Goal: Information Seeking & Learning: Learn about a topic

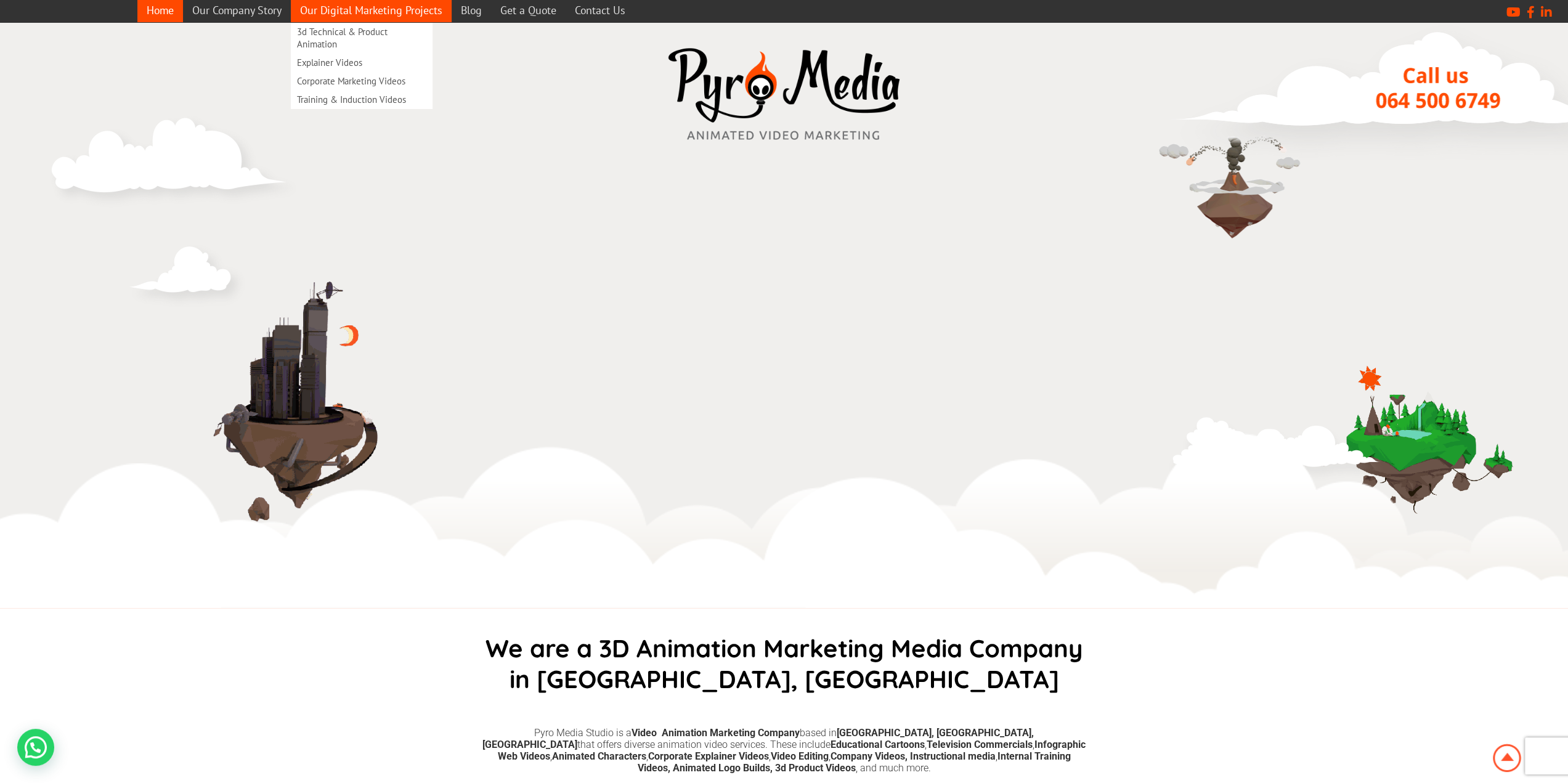
click at [374, 14] on link "Our Digital Marketing Projects" at bounding box center [371, 10] width 161 height 24
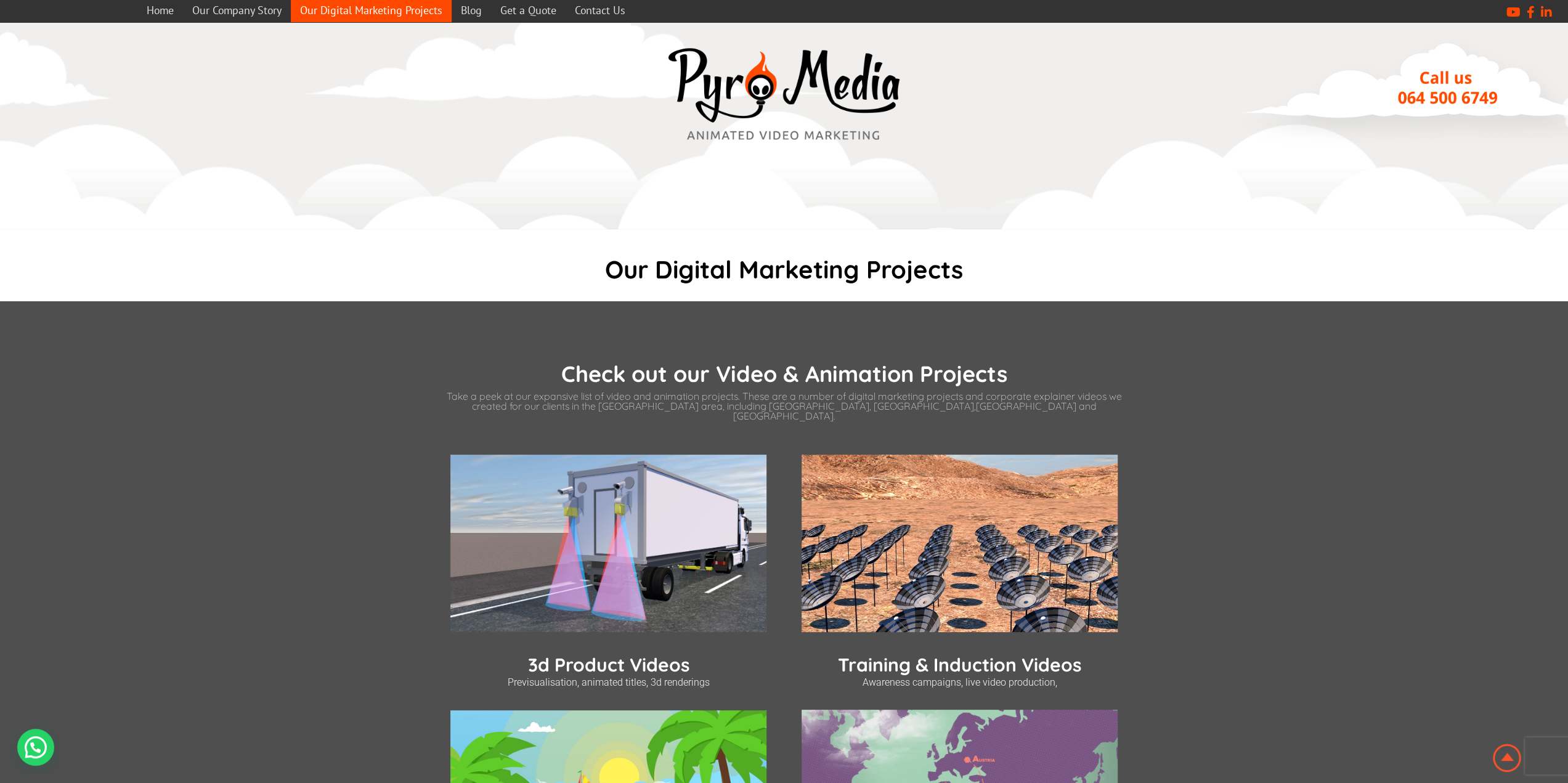
scroll to position [247, 0]
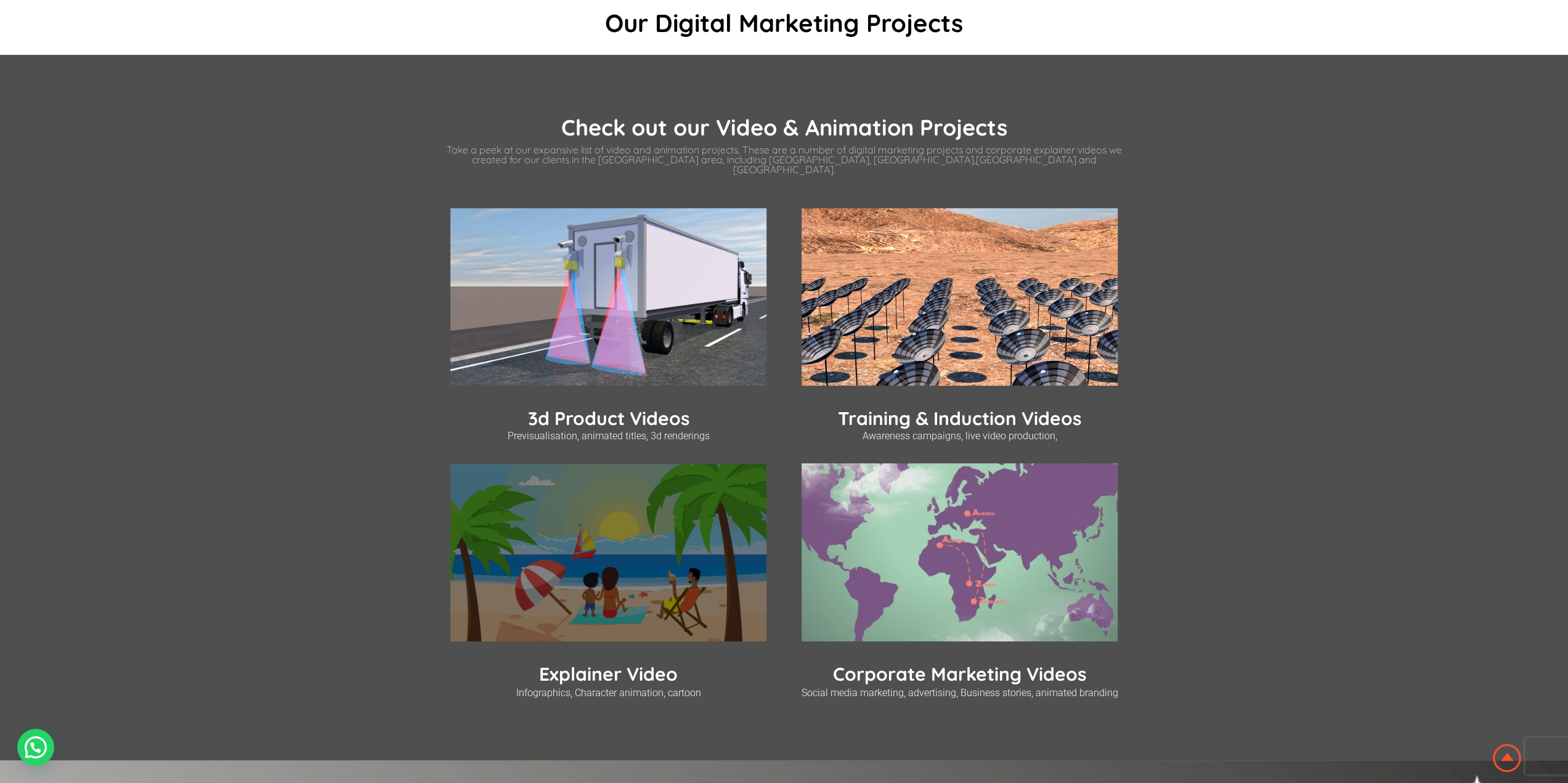
click at [587, 529] on img at bounding box center [608, 553] width 316 height 178
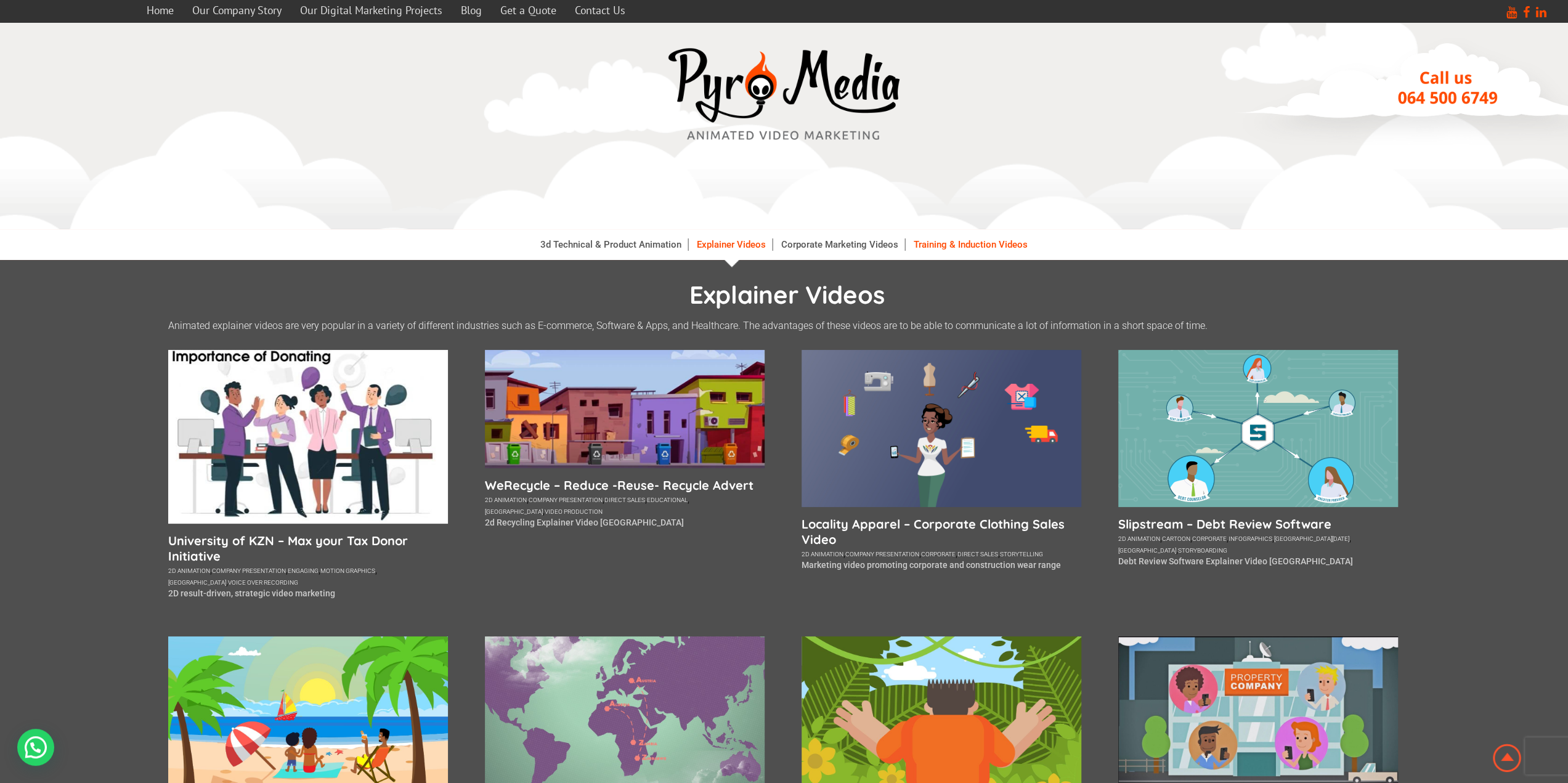
click at [1011, 243] on link "Training & Induction Videos" at bounding box center [971, 245] width 126 height 12
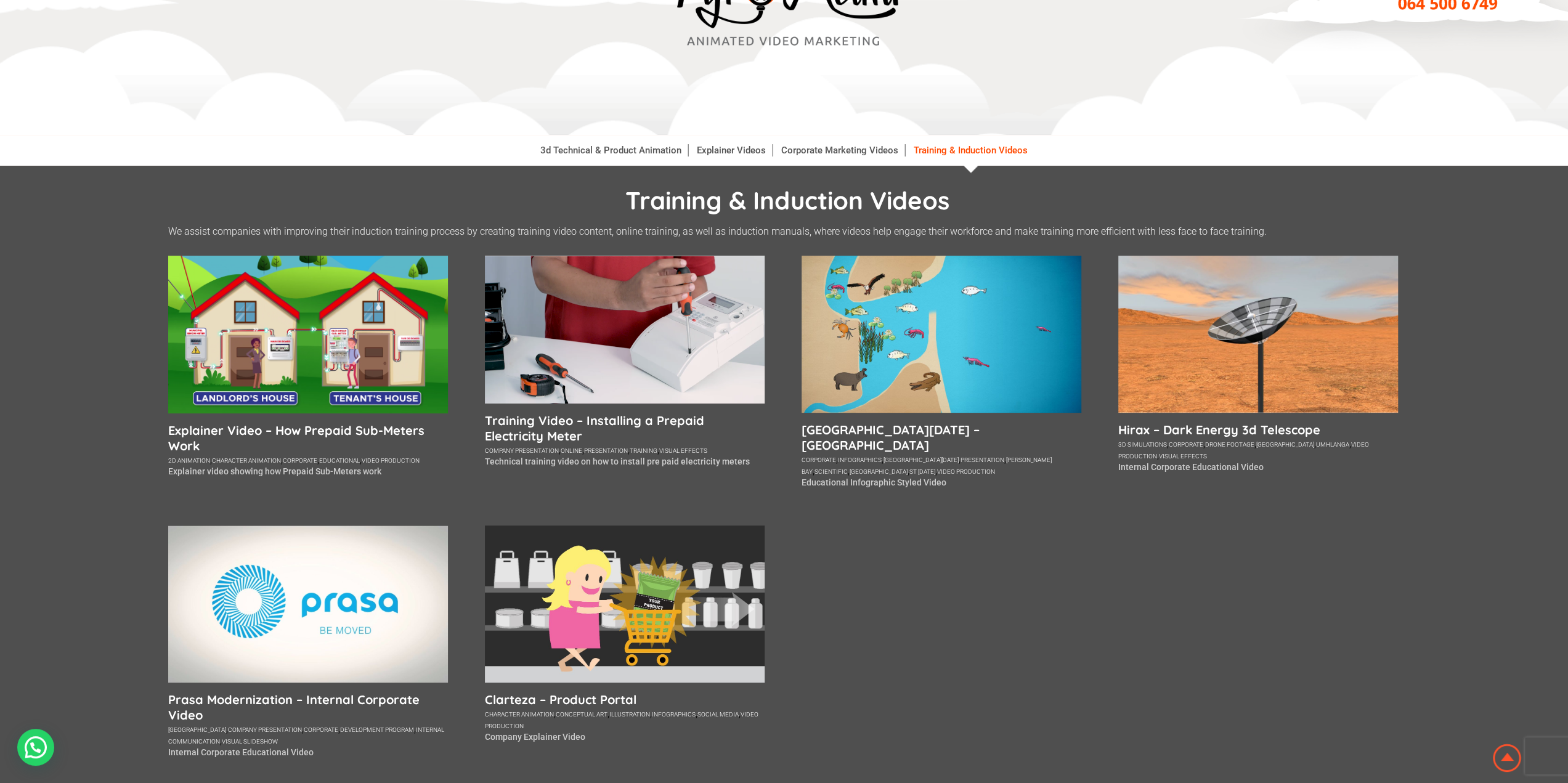
scroll to position [123, 0]
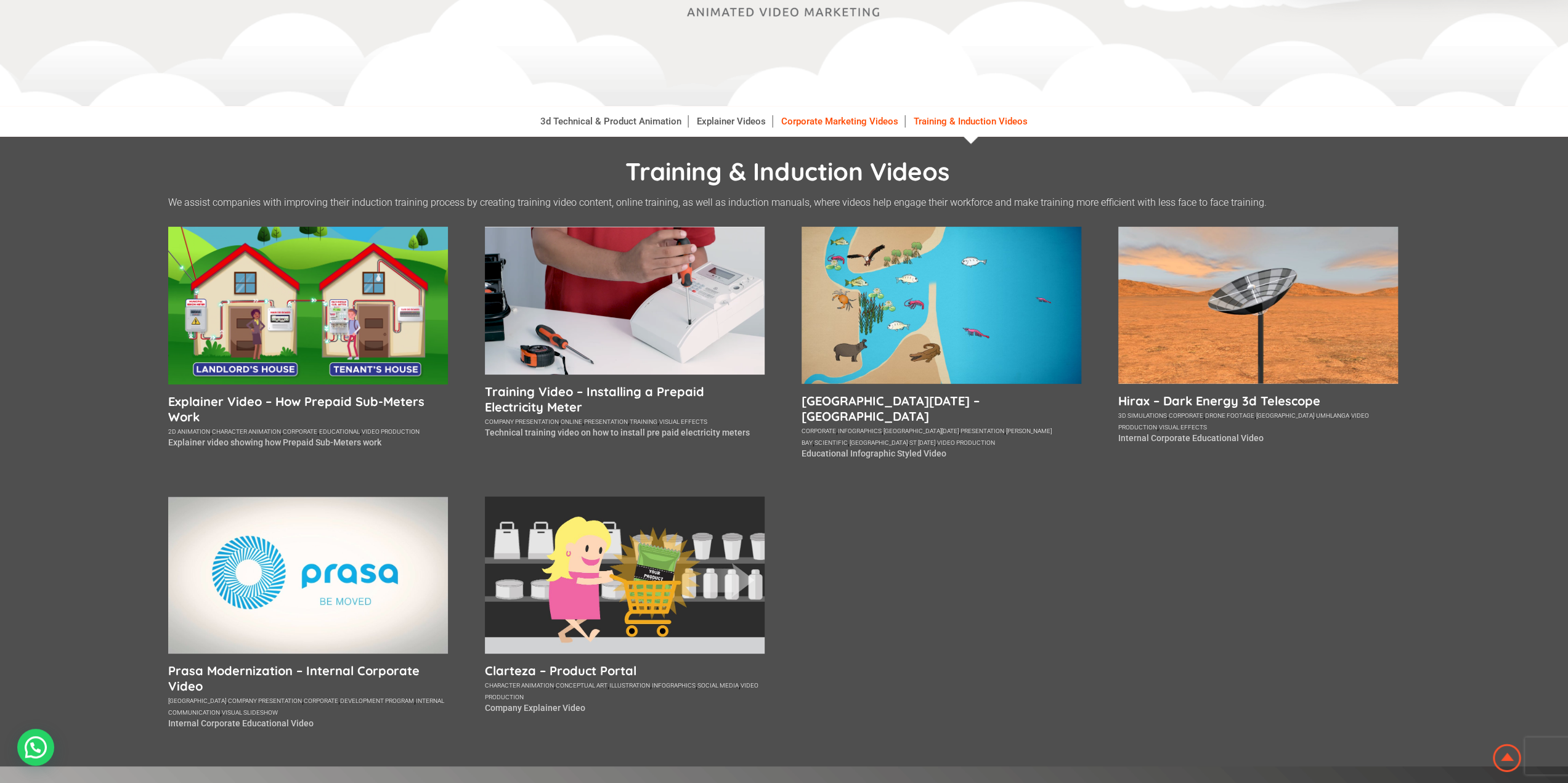
click at [855, 128] on link "Corporate Marketing Videos" at bounding box center [839, 122] width 130 height 12
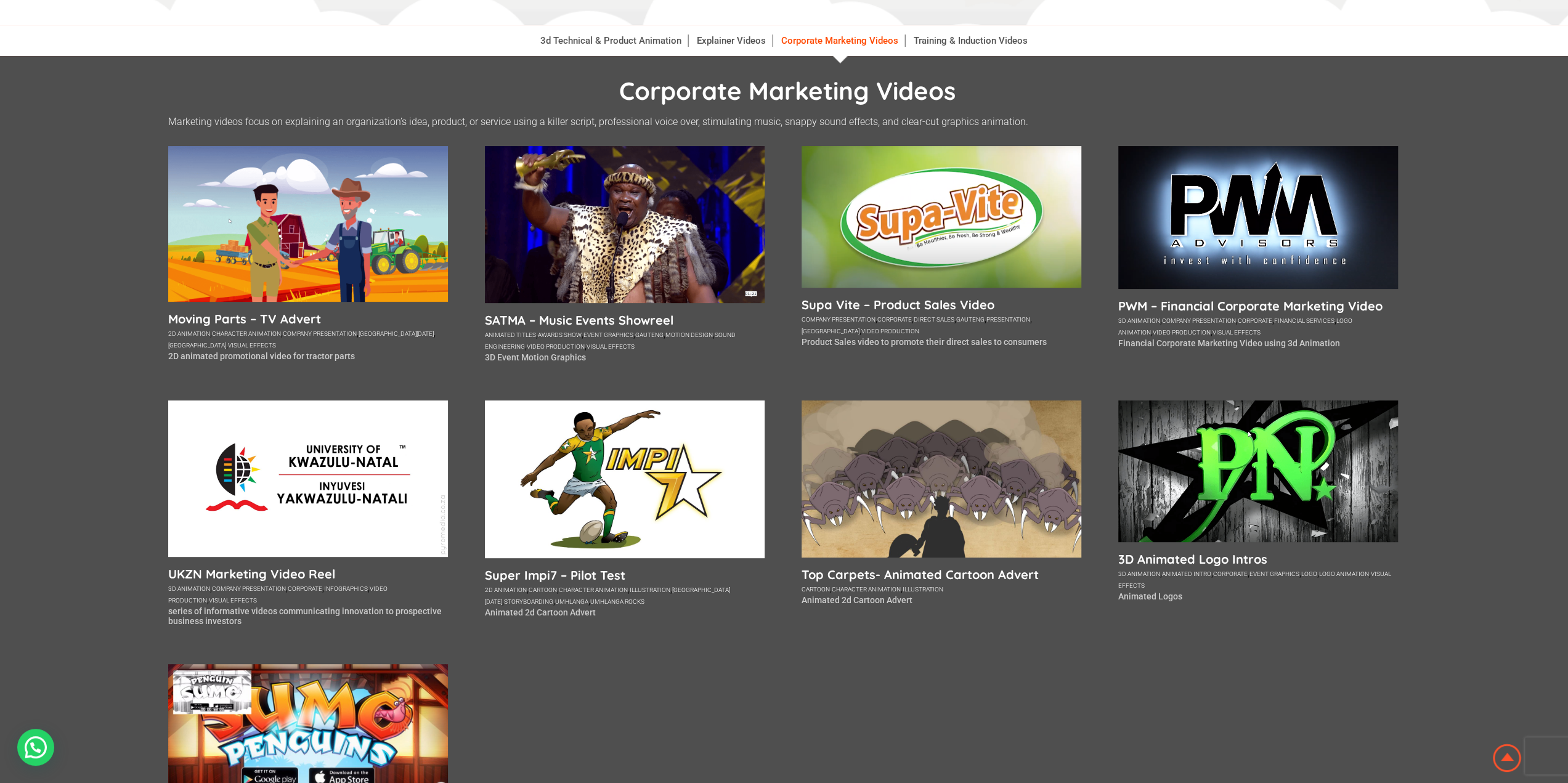
scroll to position [185, 0]
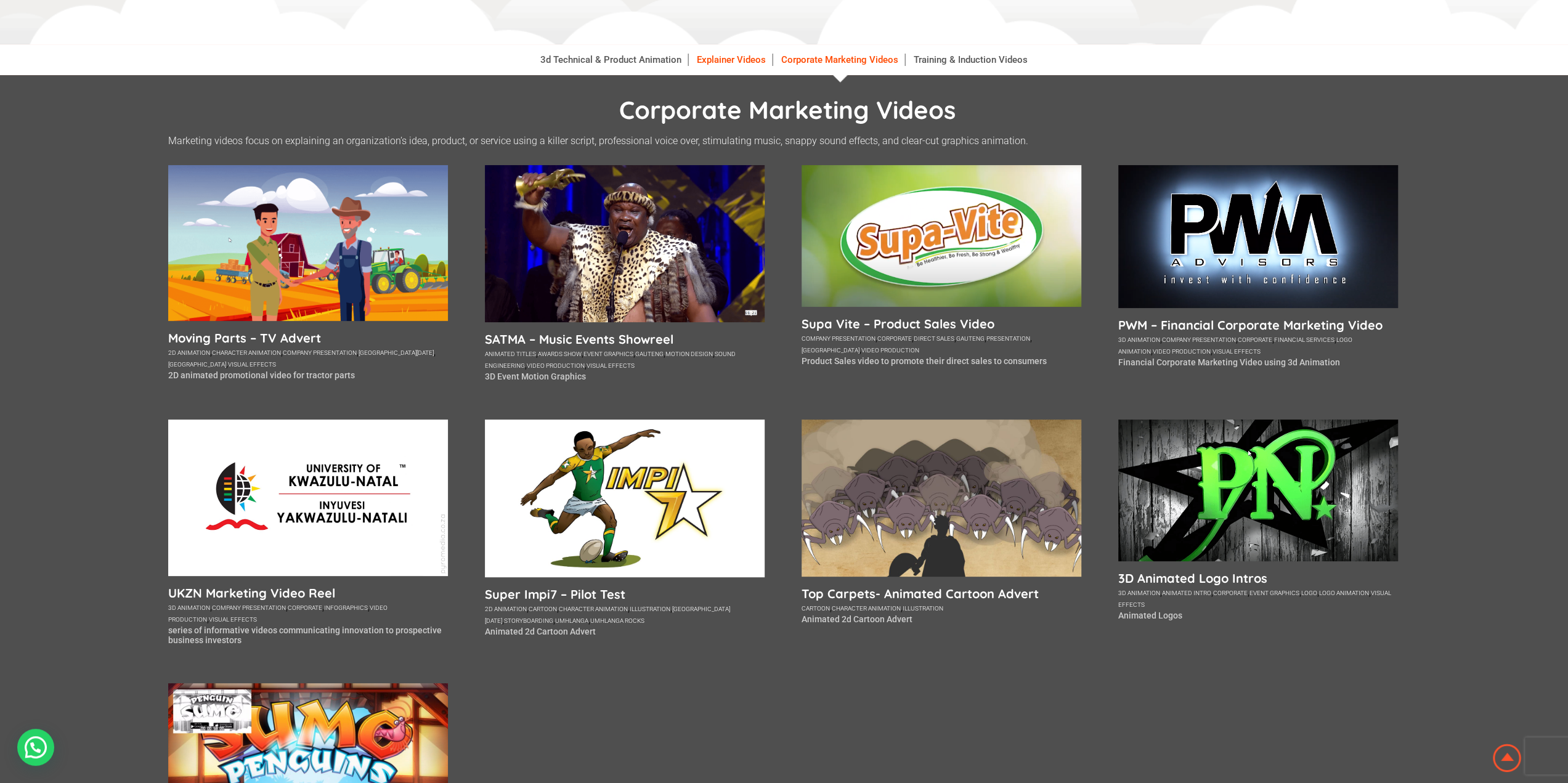
click at [716, 58] on link "Explainer Videos" at bounding box center [731, 59] width 82 height 12
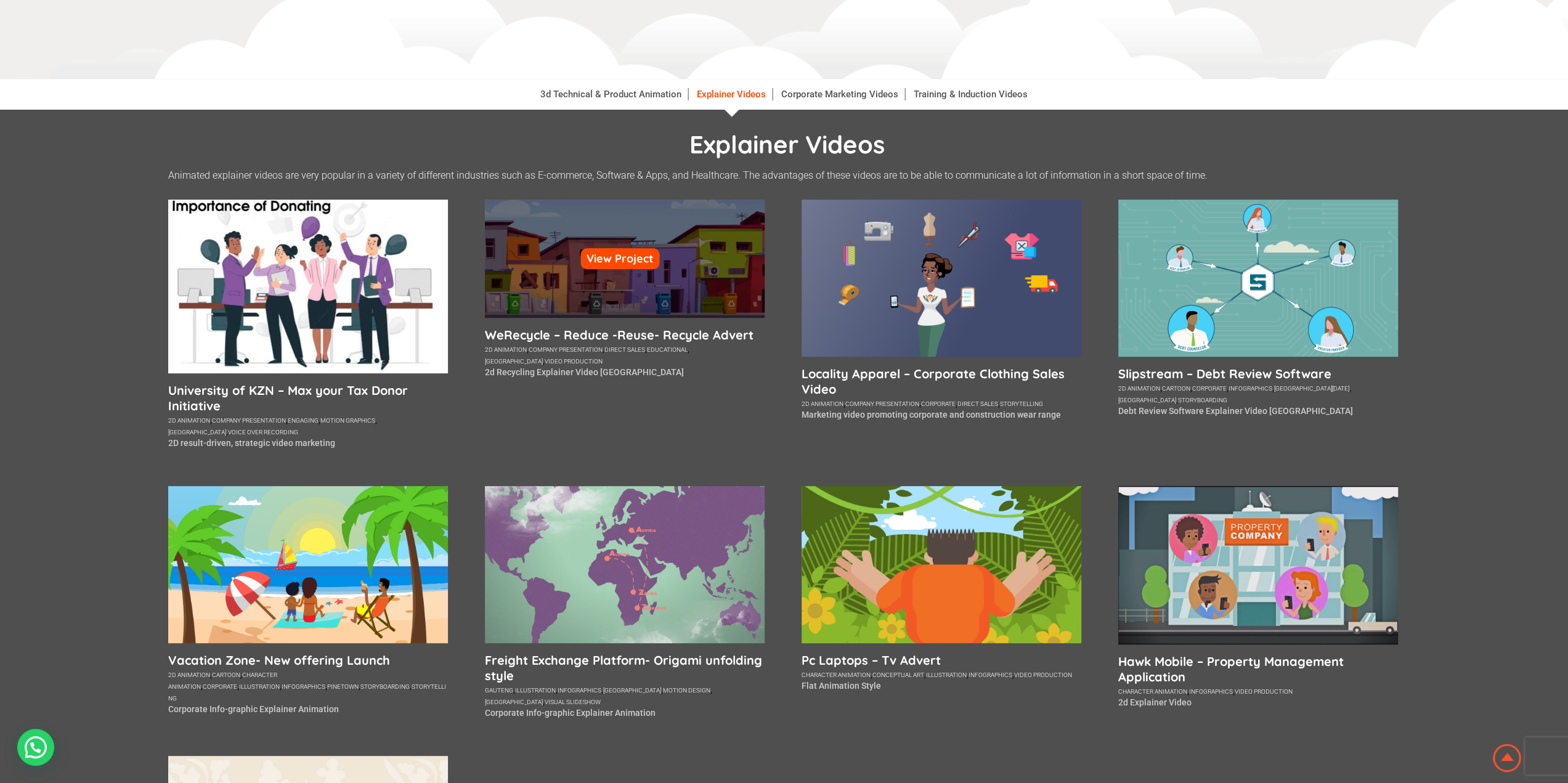
scroll to position [123, 0]
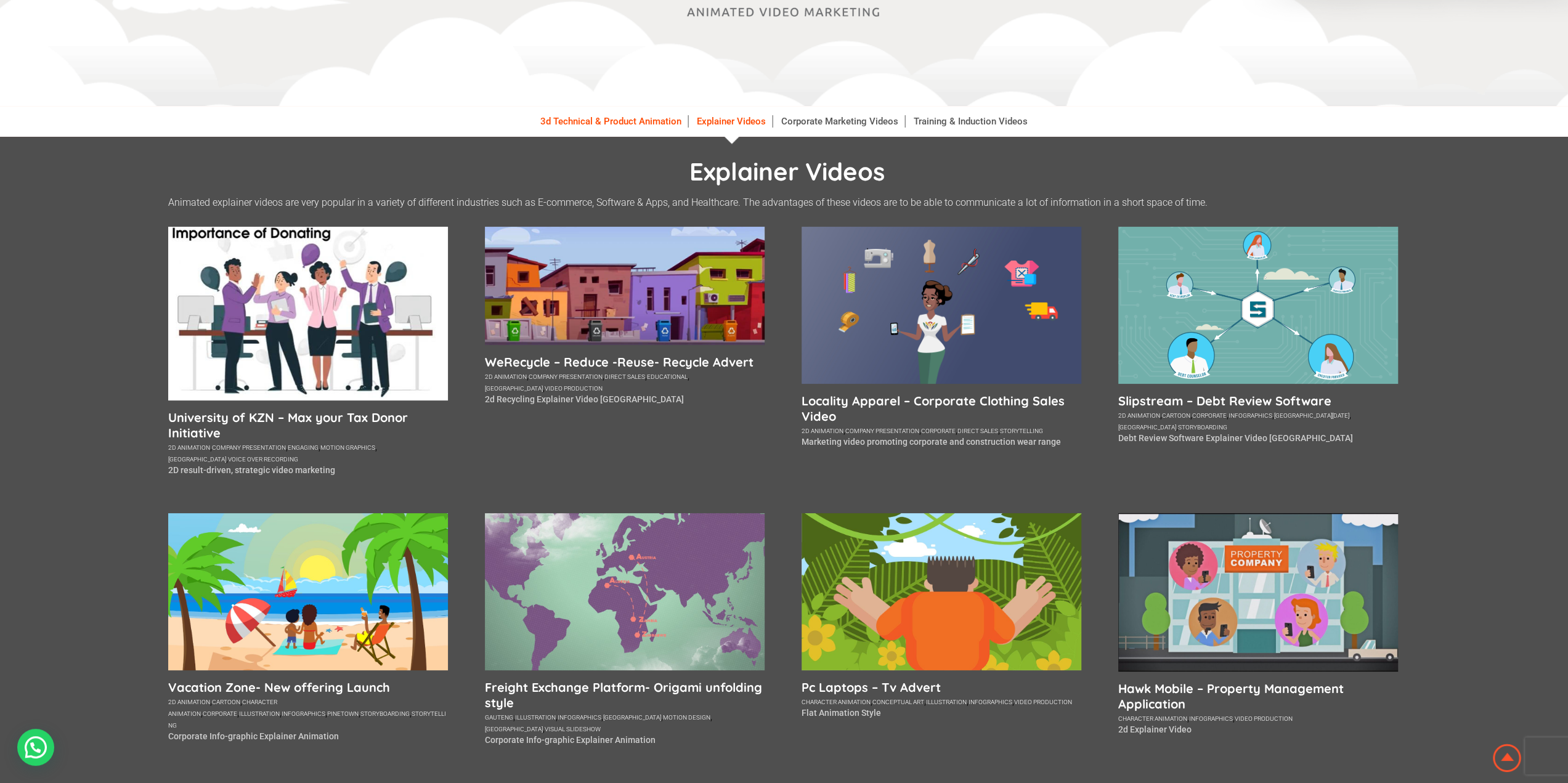
click at [638, 120] on link "3d Technical & Product Animation" at bounding box center [611, 122] width 154 height 12
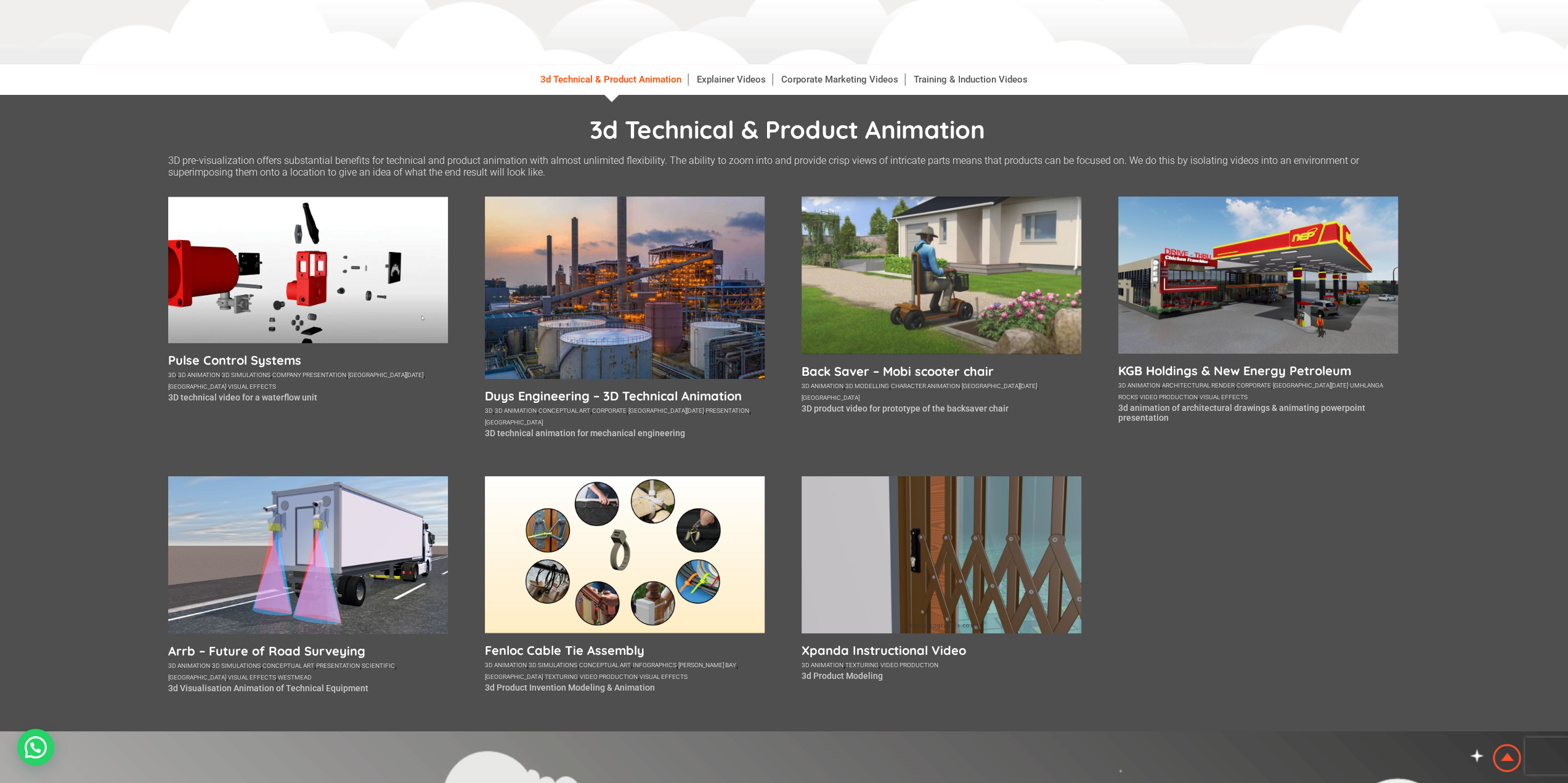
scroll to position [185, 0]
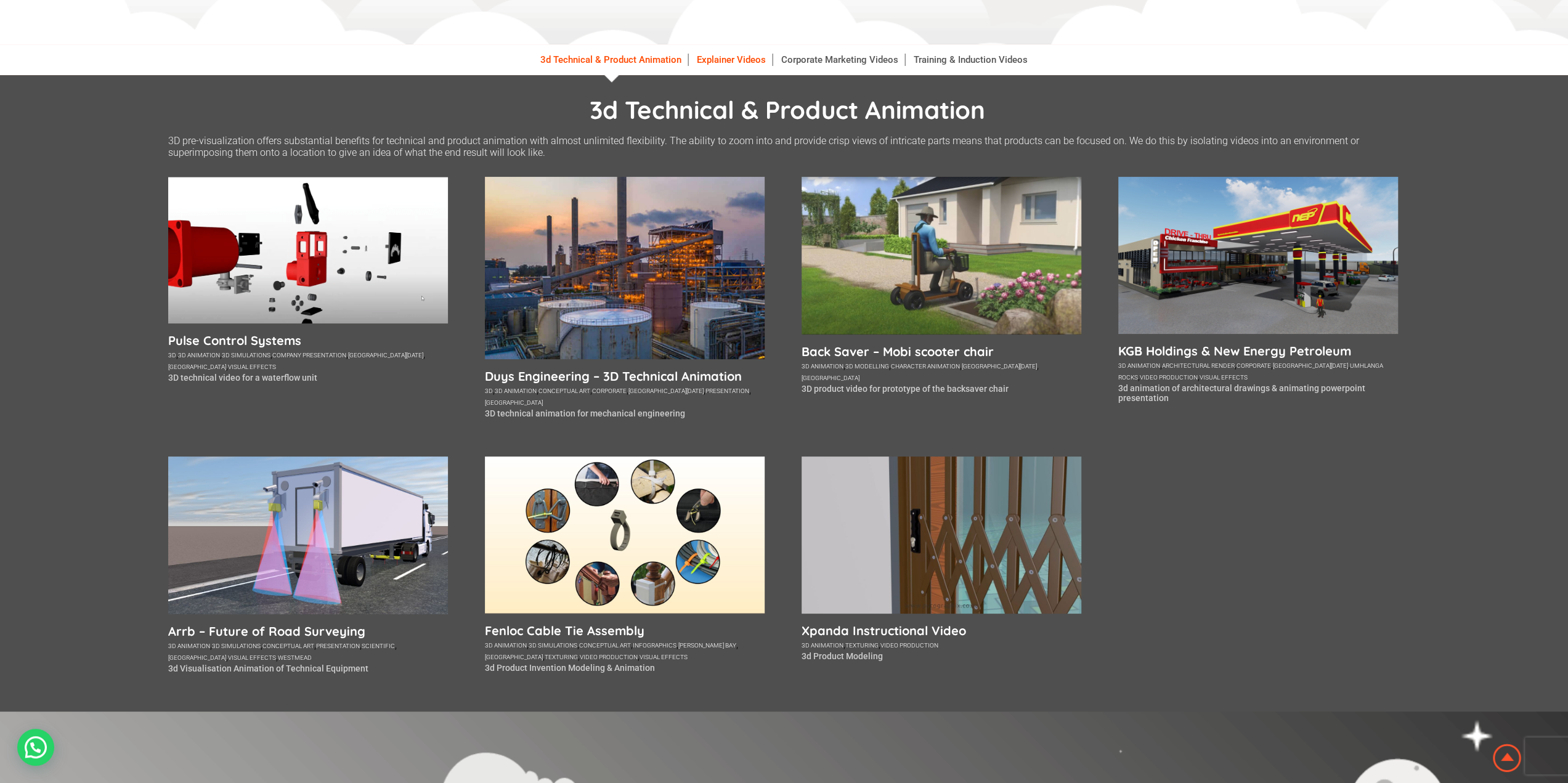
click at [745, 61] on link "Explainer Videos" at bounding box center [731, 59] width 82 height 12
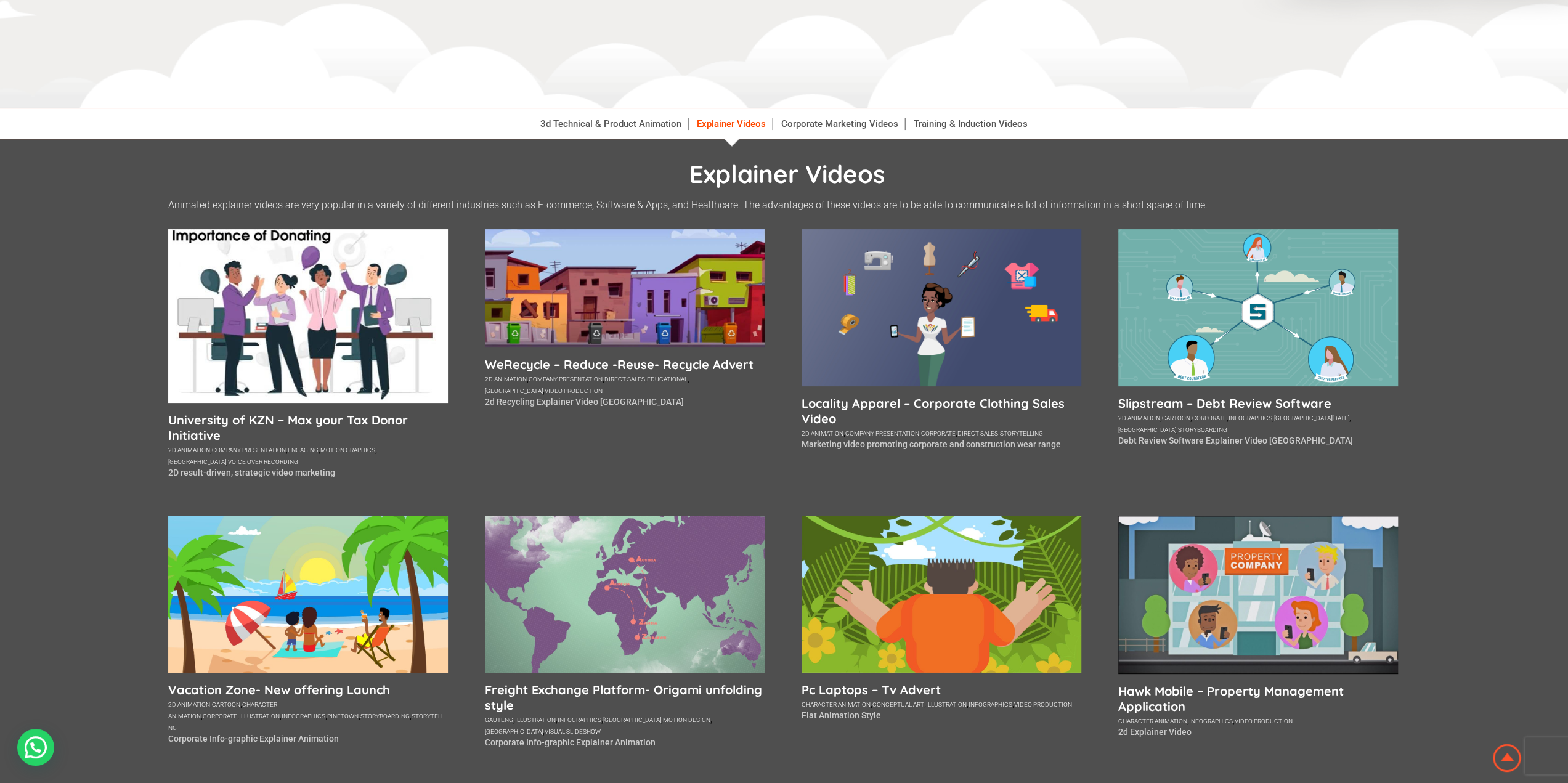
scroll to position [123, 0]
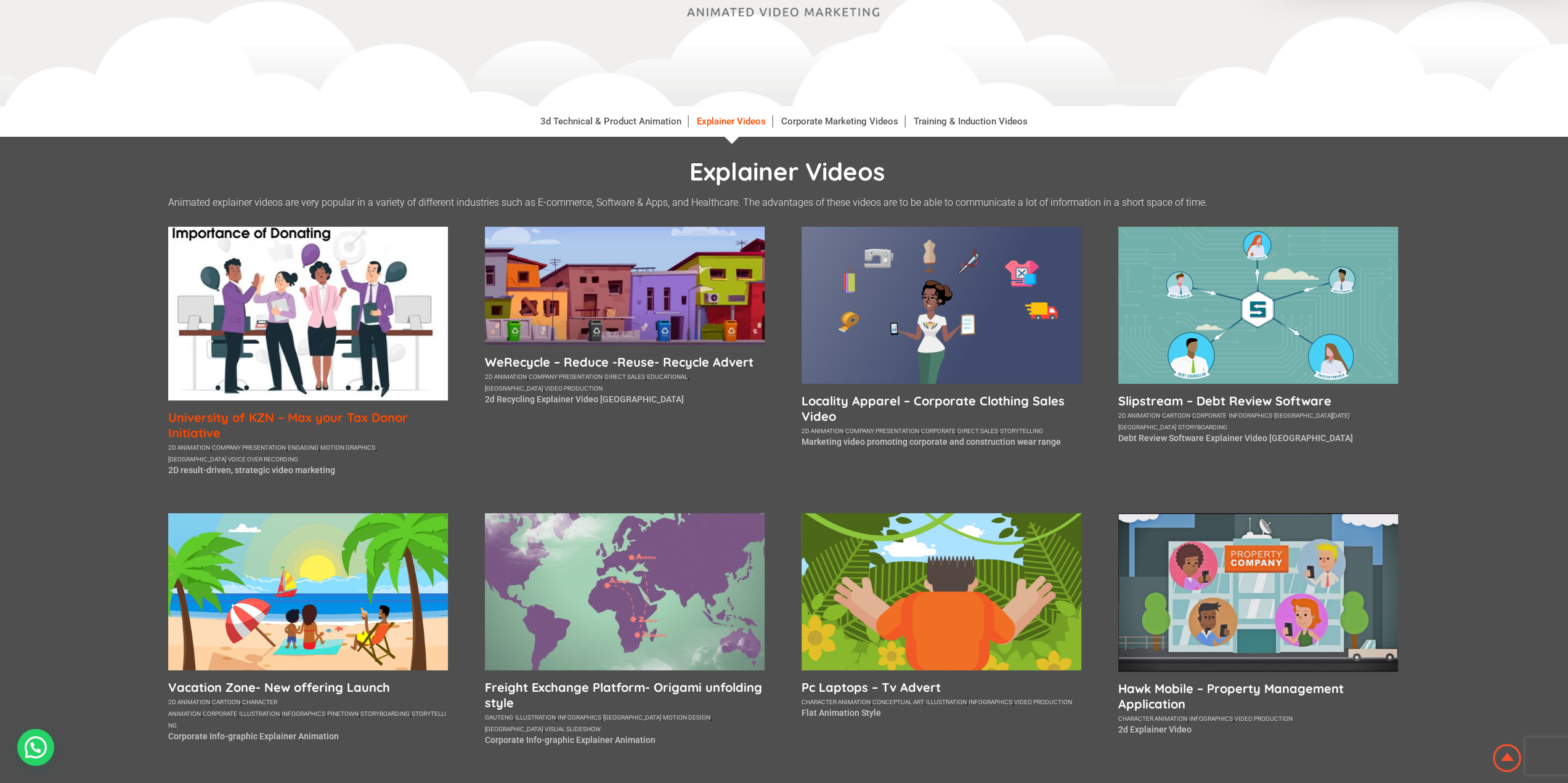
click at [307, 420] on h5 "University of KZN – Max your Tax Donor Initiative" at bounding box center [308, 425] width 280 height 31
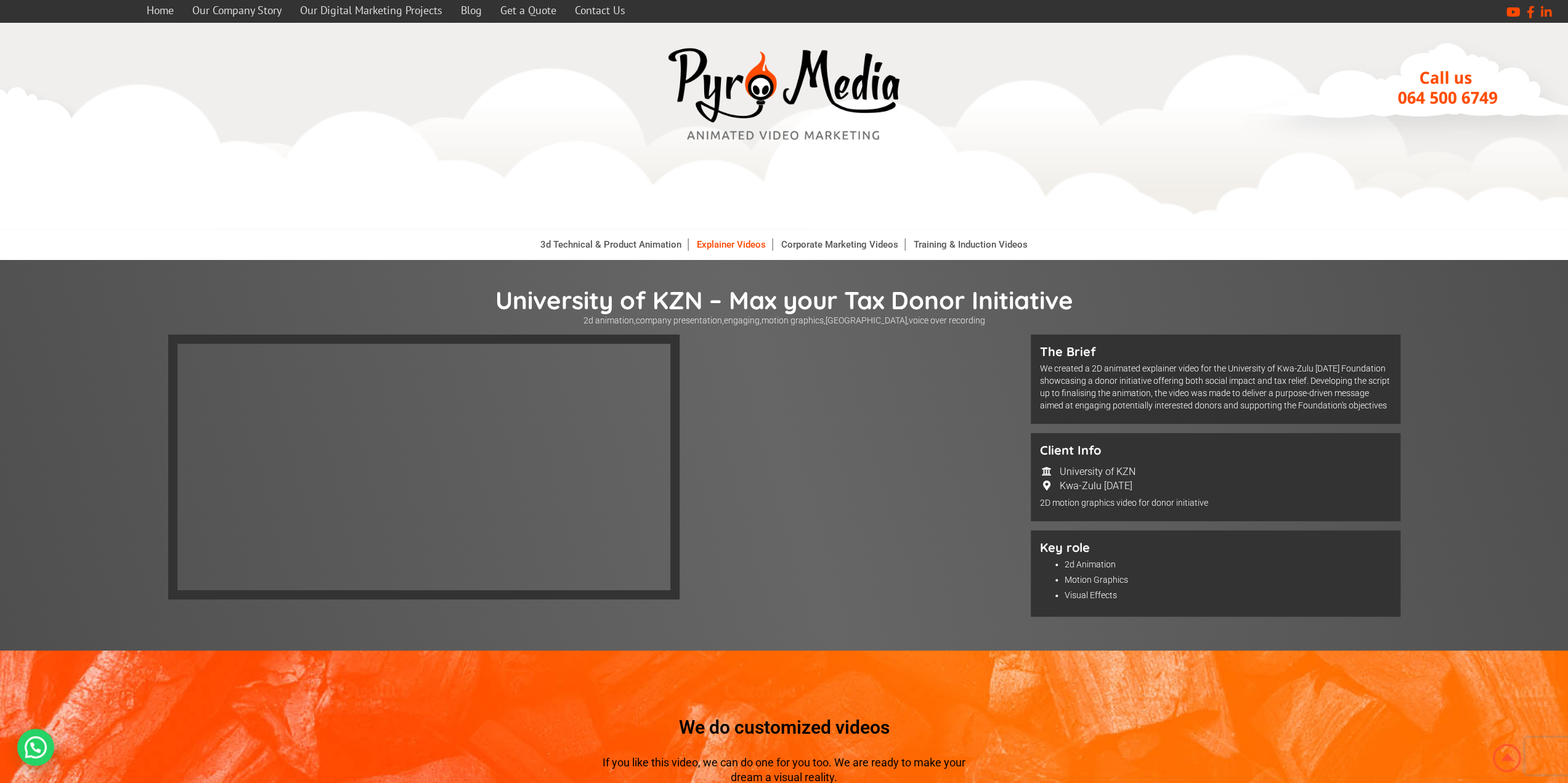
click at [752, 244] on link "Explainer Videos" at bounding box center [731, 245] width 82 height 12
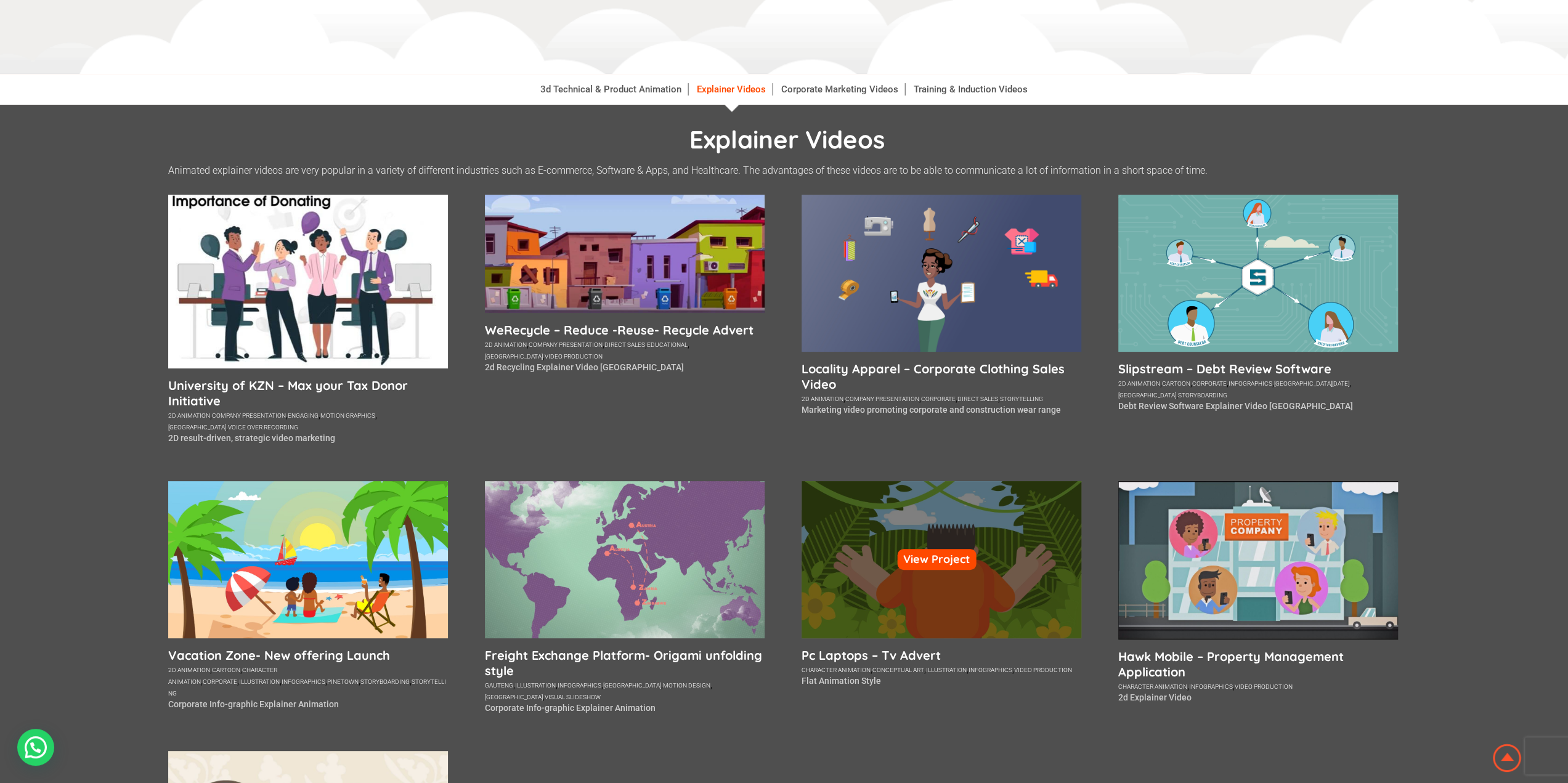
scroll to position [308, 0]
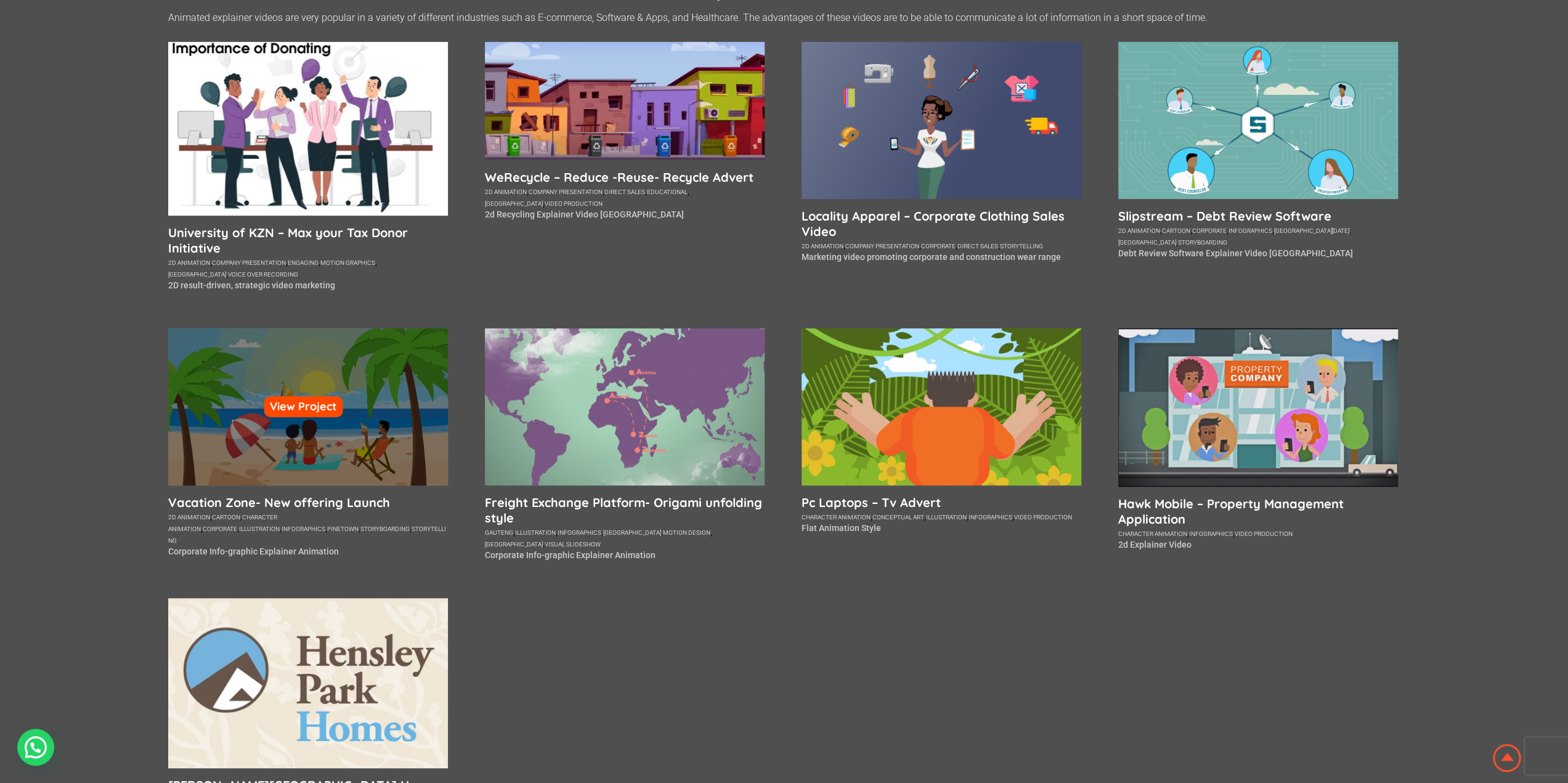
click at [279, 478] on div "View Project" at bounding box center [308, 407] width 280 height 157
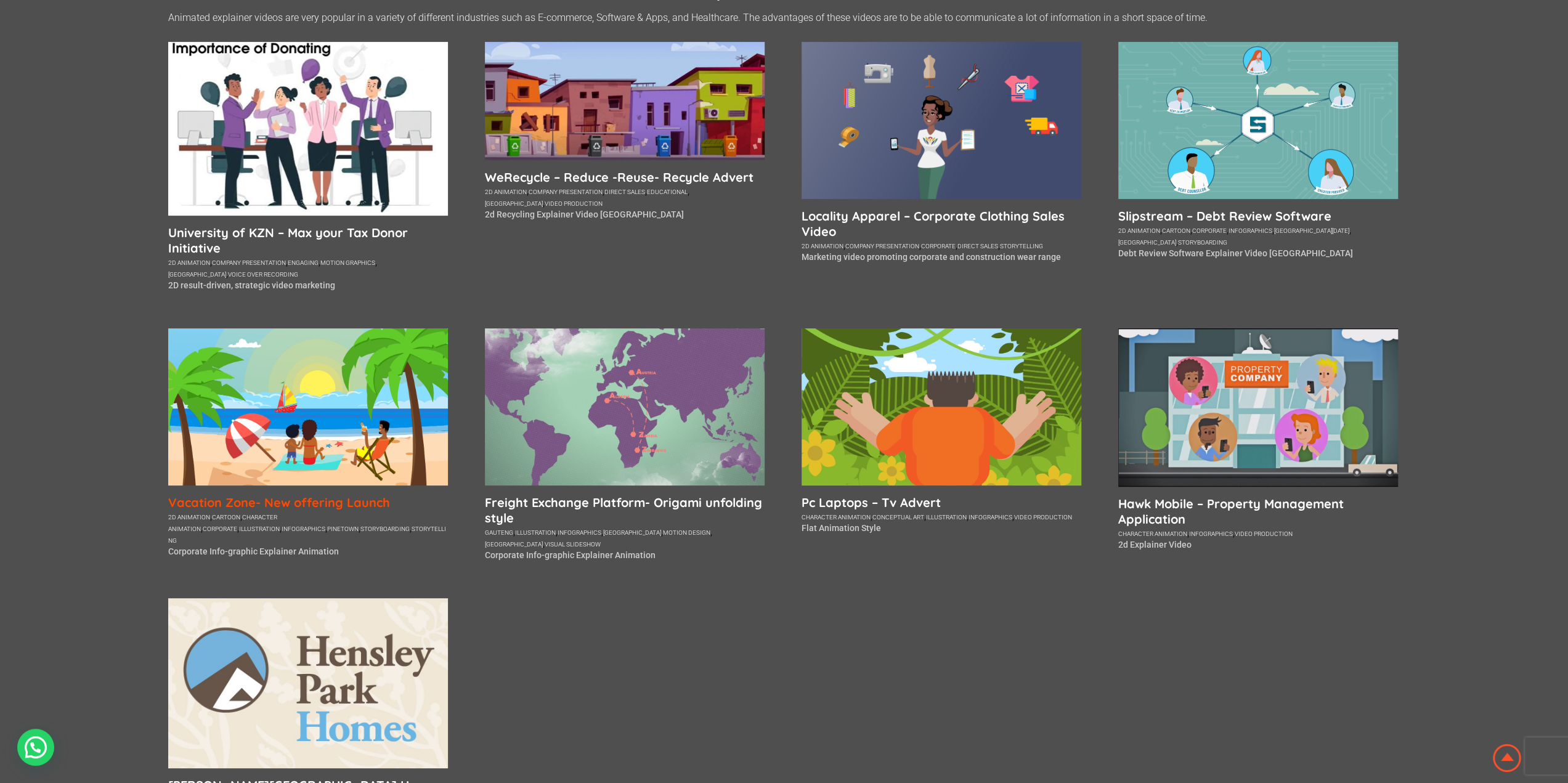
click at [278, 497] on h5 "Vacation Zone- New offering Launch" at bounding box center [308, 502] width 280 height 15
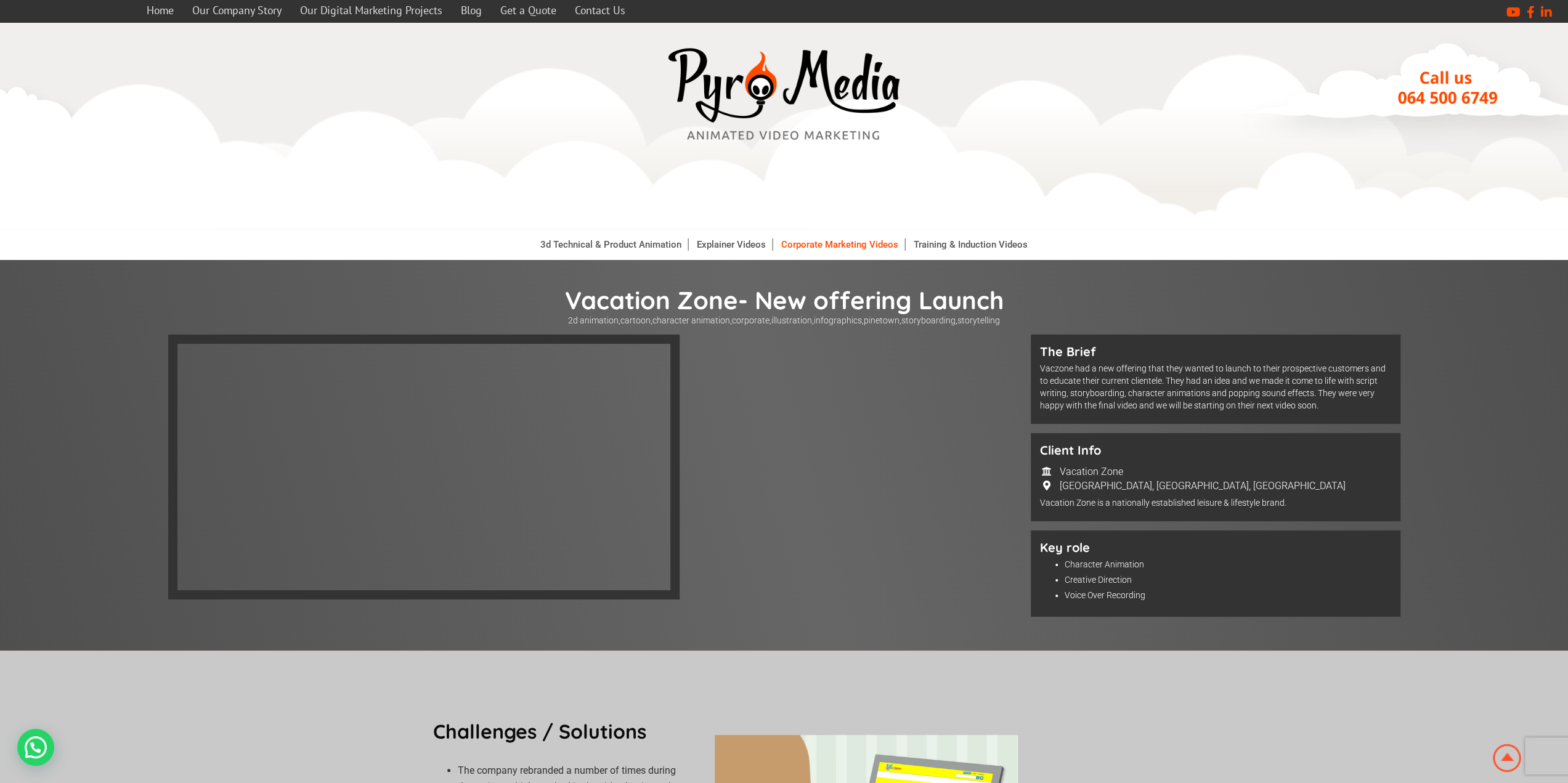
click at [793, 249] on link "Corporate Marketing Videos" at bounding box center [839, 245] width 130 height 12
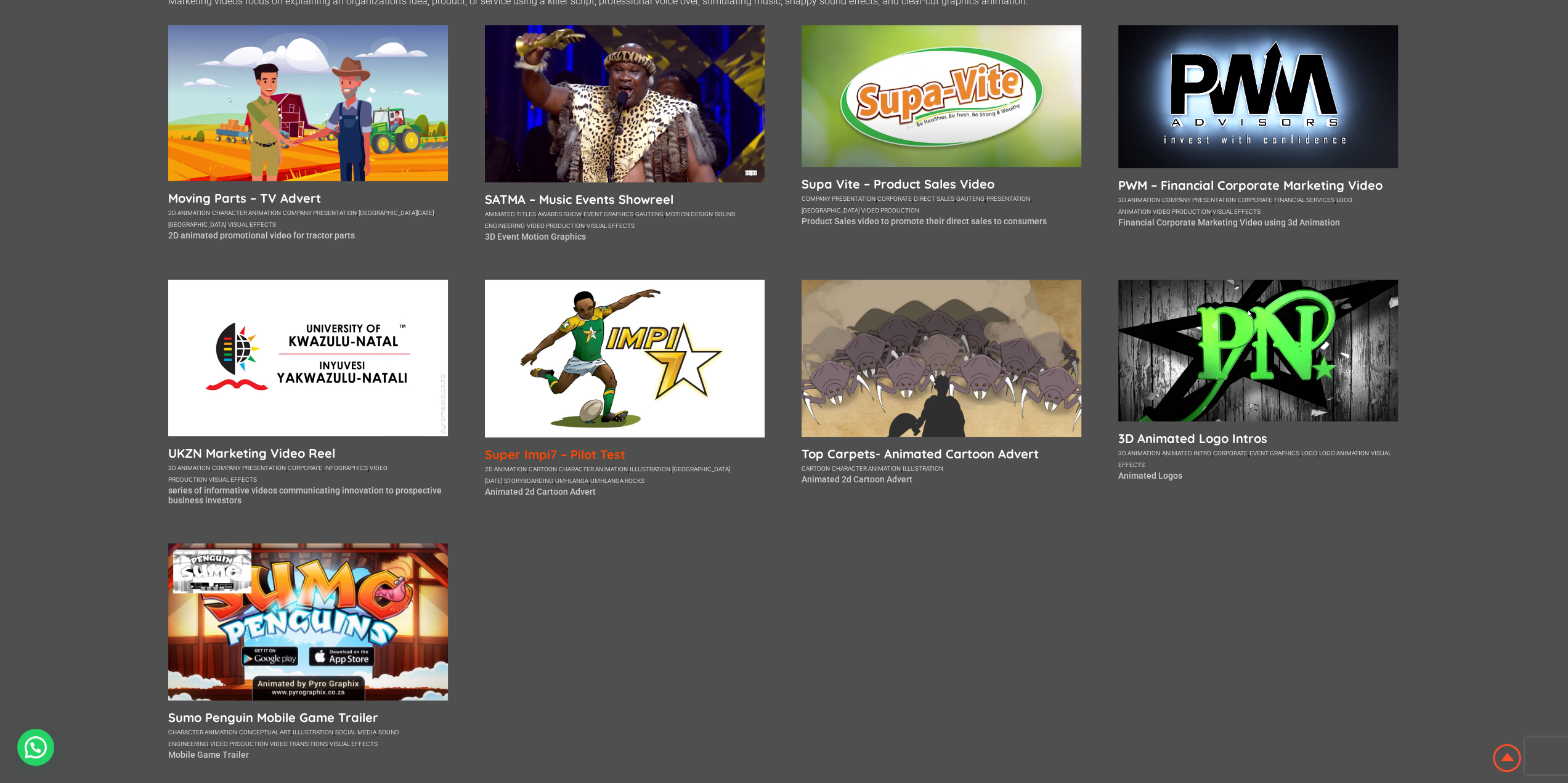
scroll to position [370, 0]
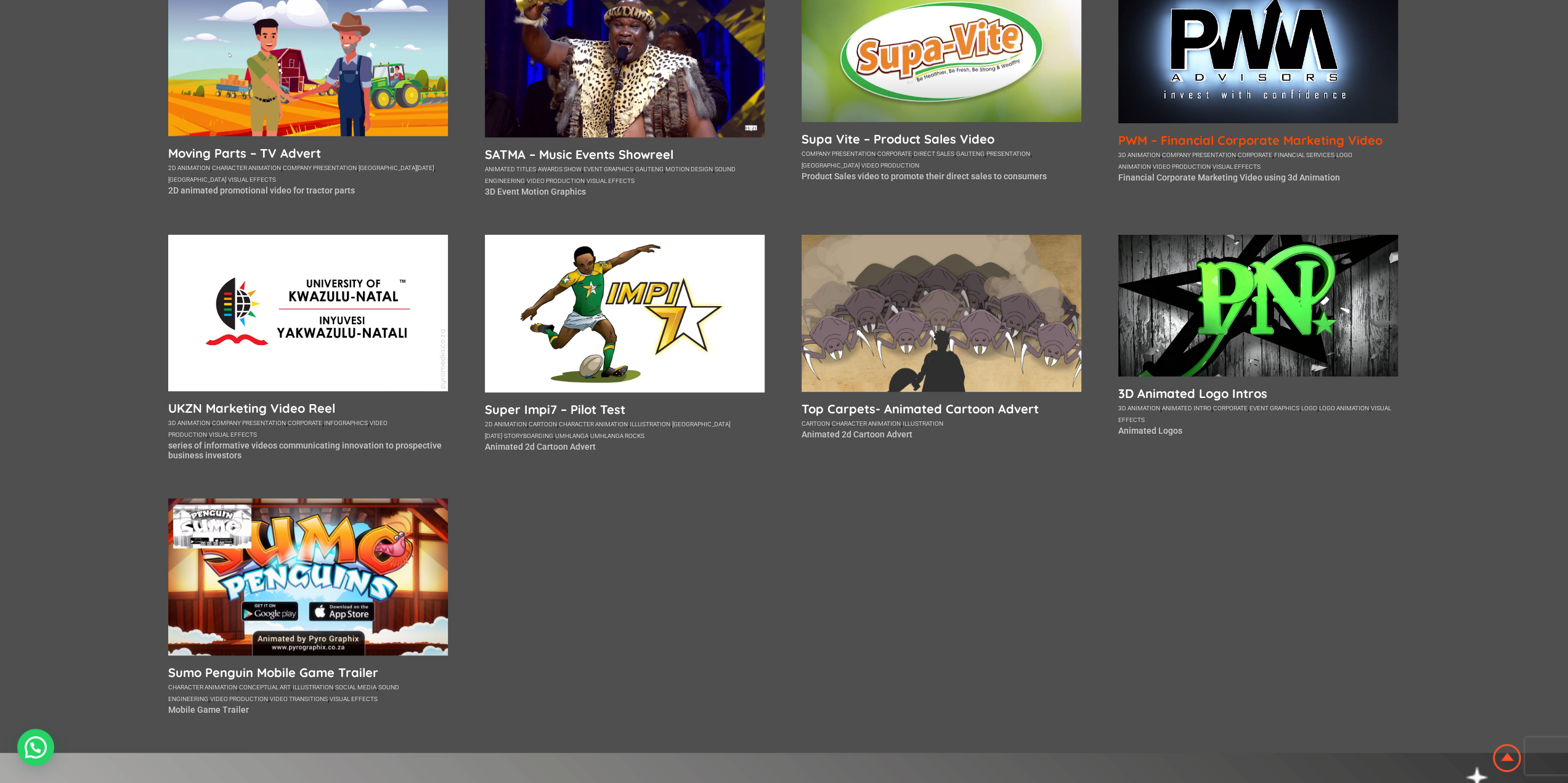
click at [1168, 139] on h5 "PWM – Financial Corporate Marketing Video" at bounding box center [1257, 139] width 280 height 15
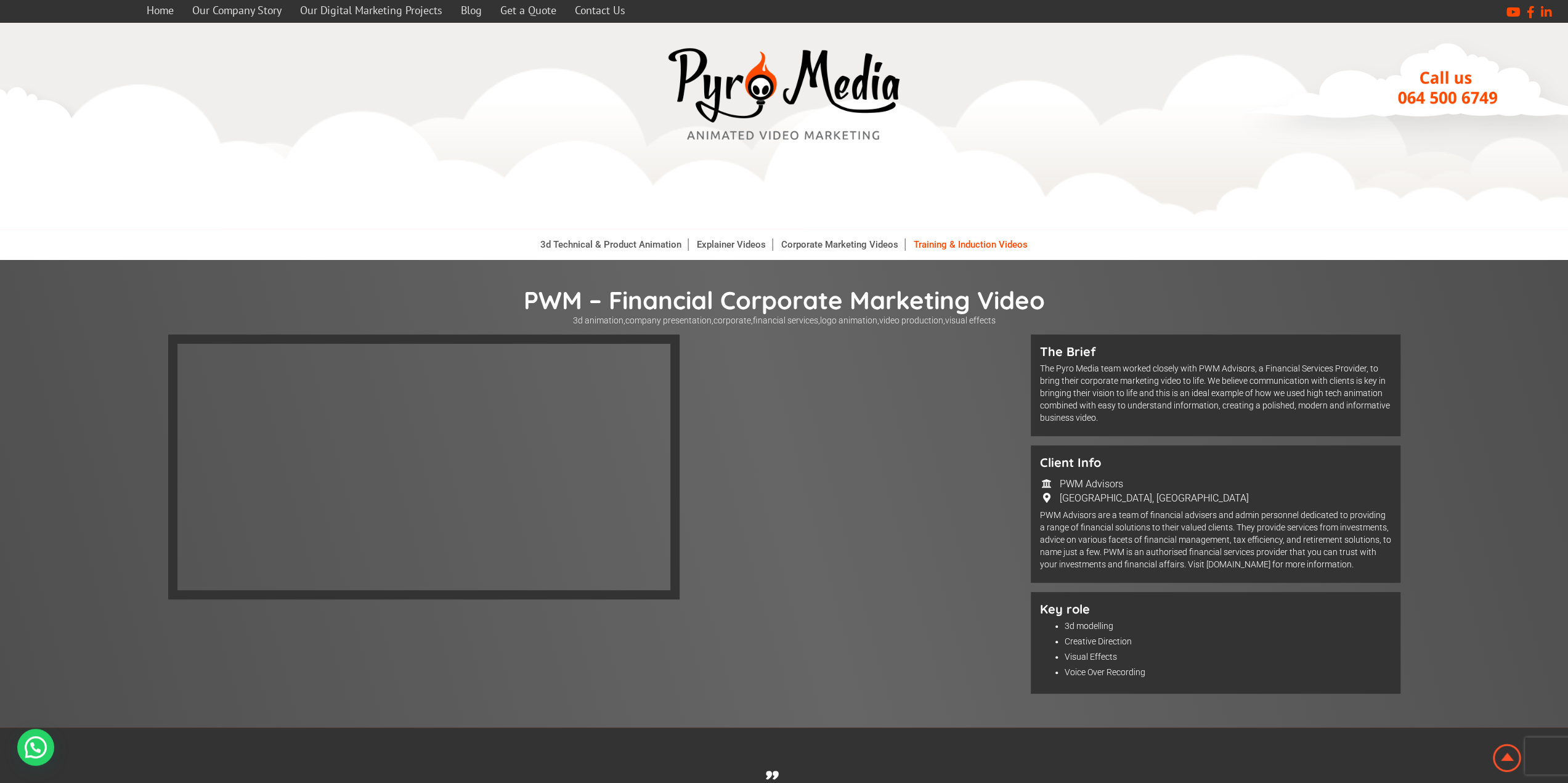
click at [926, 247] on link "Training & Induction Videos" at bounding box center [971, 245] width 126 height 12
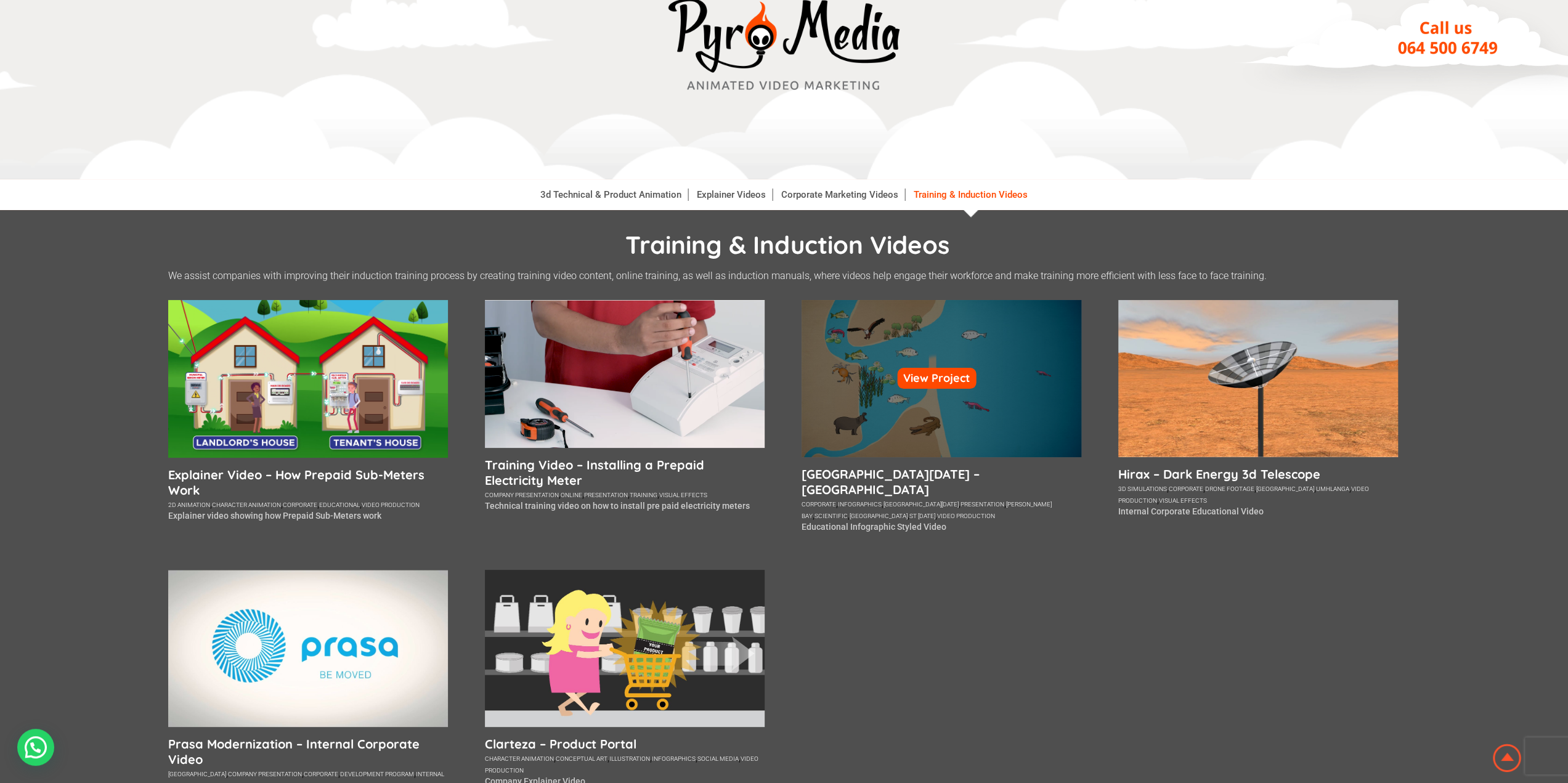
scroll to position [61, 0]
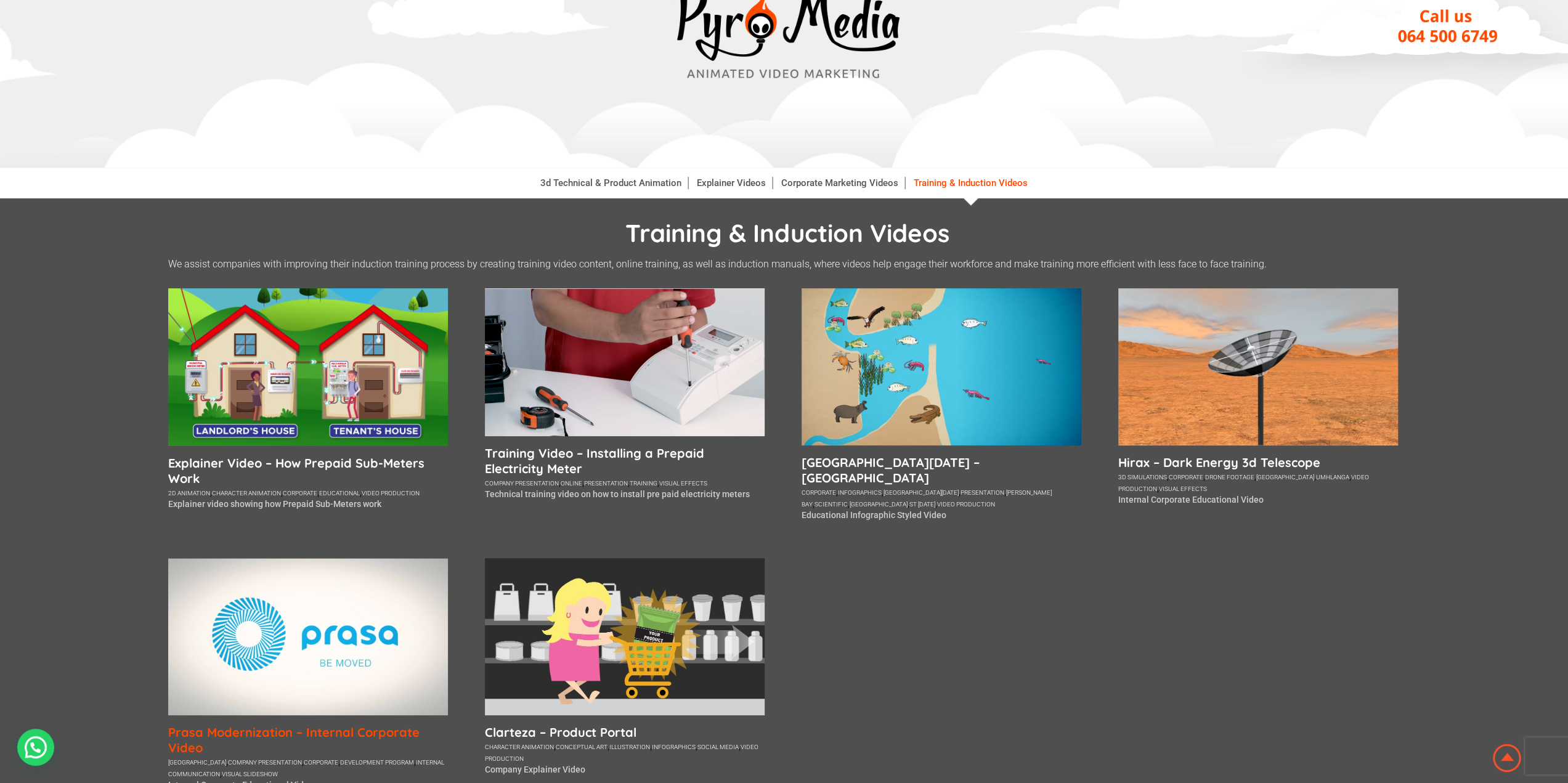
click at [303, 731] on h5 "Prasa Modernization – Internal Corporate Video" at bounding box center [308, 740] width 280 height 31
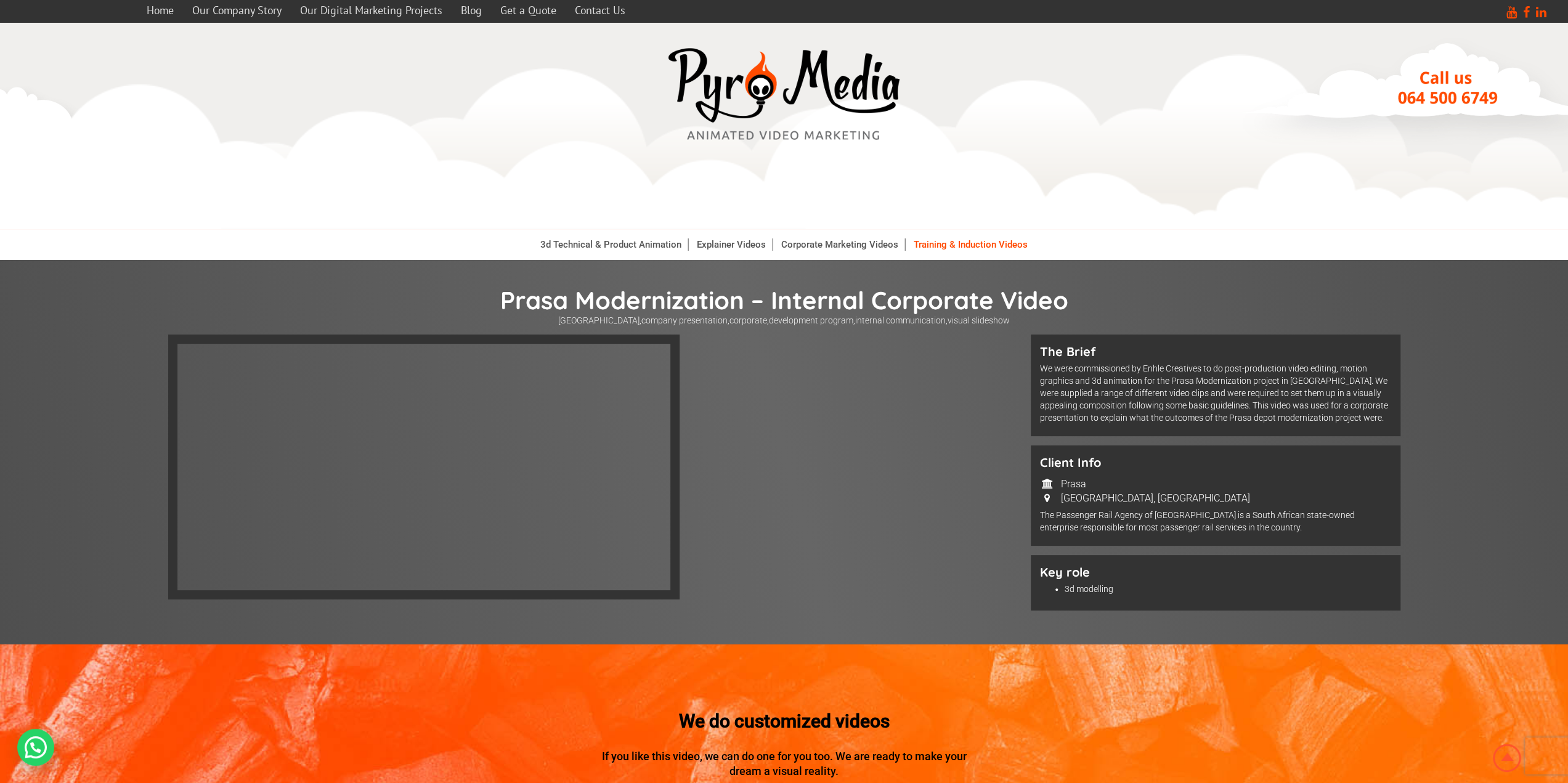
click at [949, 246] on link "Training & Induction Videos" at bounding box center [971, 245] width 126 height 12
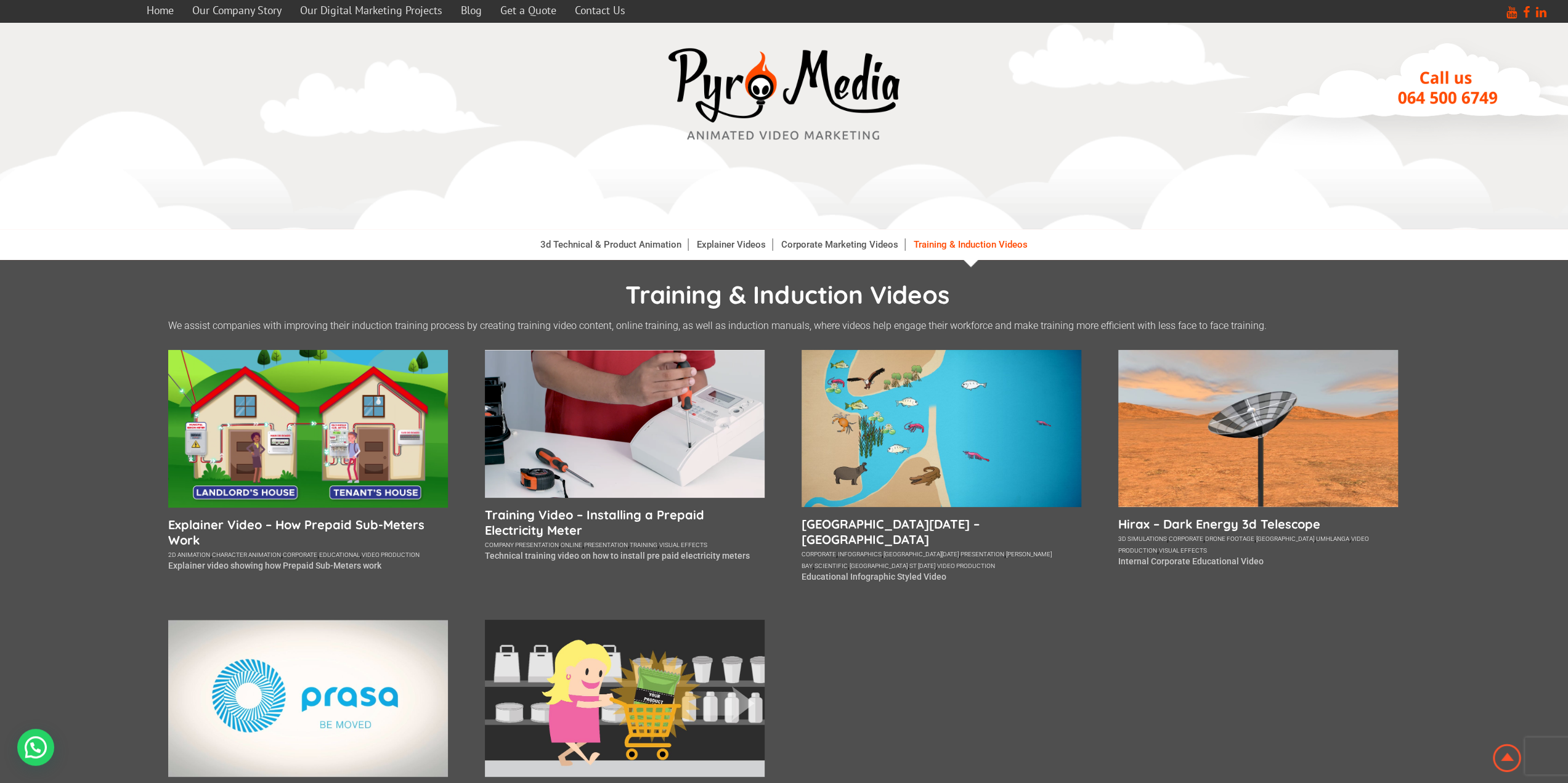
click at [1162, 534] on div "3d simulations , corporate , drone footage , south africa , umhlanga , video pr…" at bounding box center [1257, 543] width 280 height 23
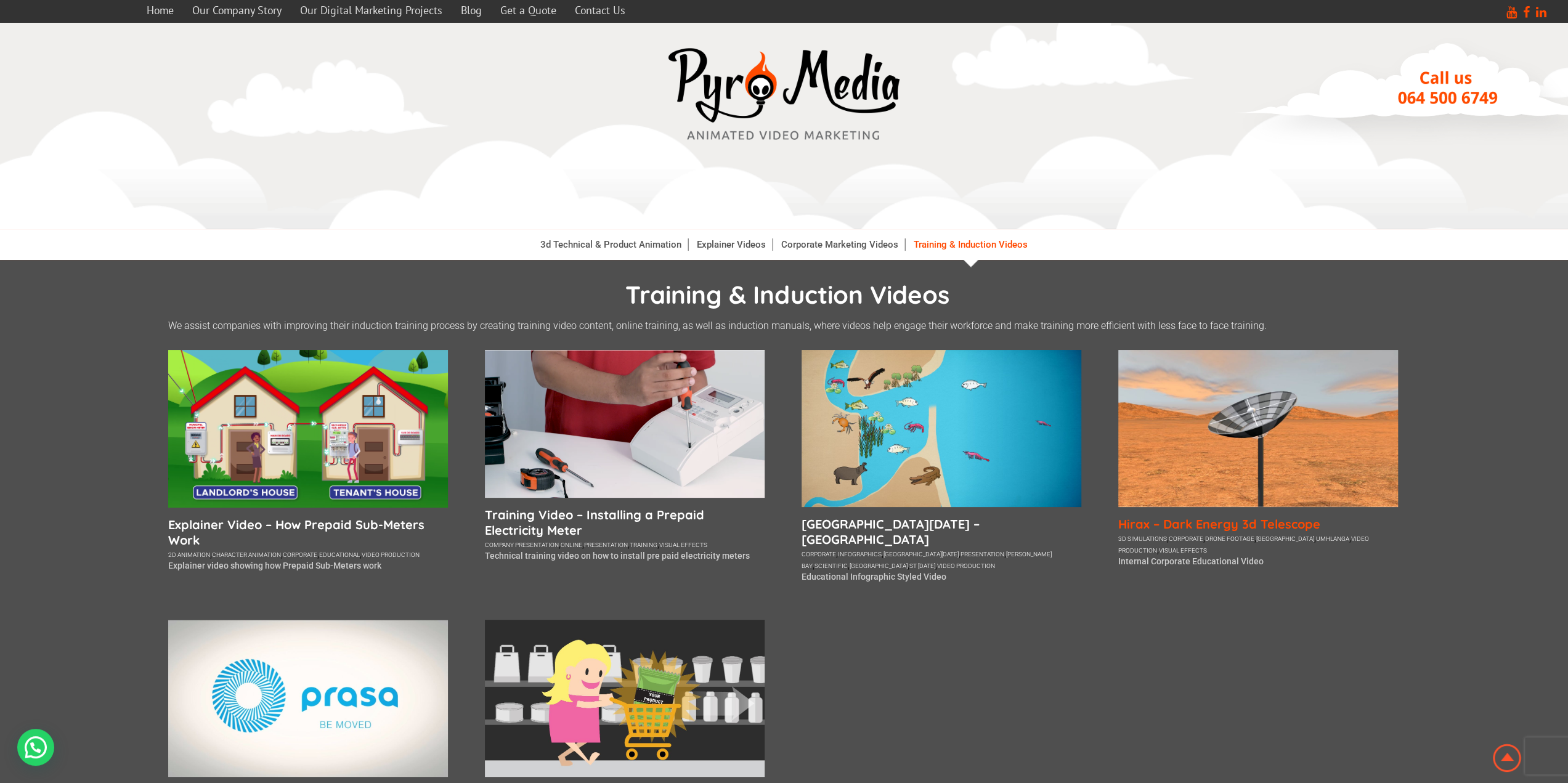
click at [1167, 522] on h5 "Hirax – Dark Energy 3d Telescope" at bounding box center [1257, 524] width 280 height 15
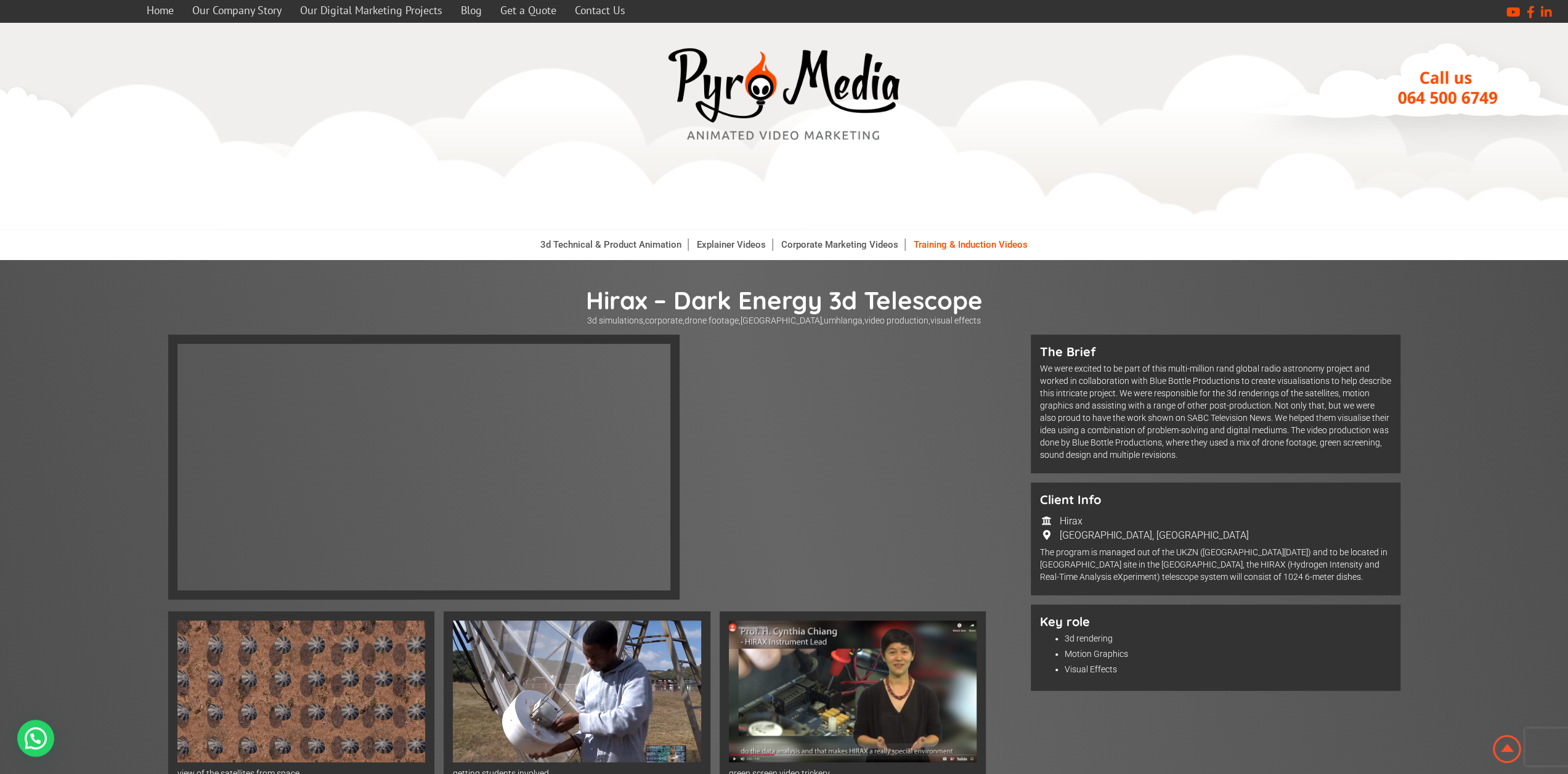
click at [931, 247] on link "Training & Induction Videos" at bounding box center [971, 245] width 126 height 12
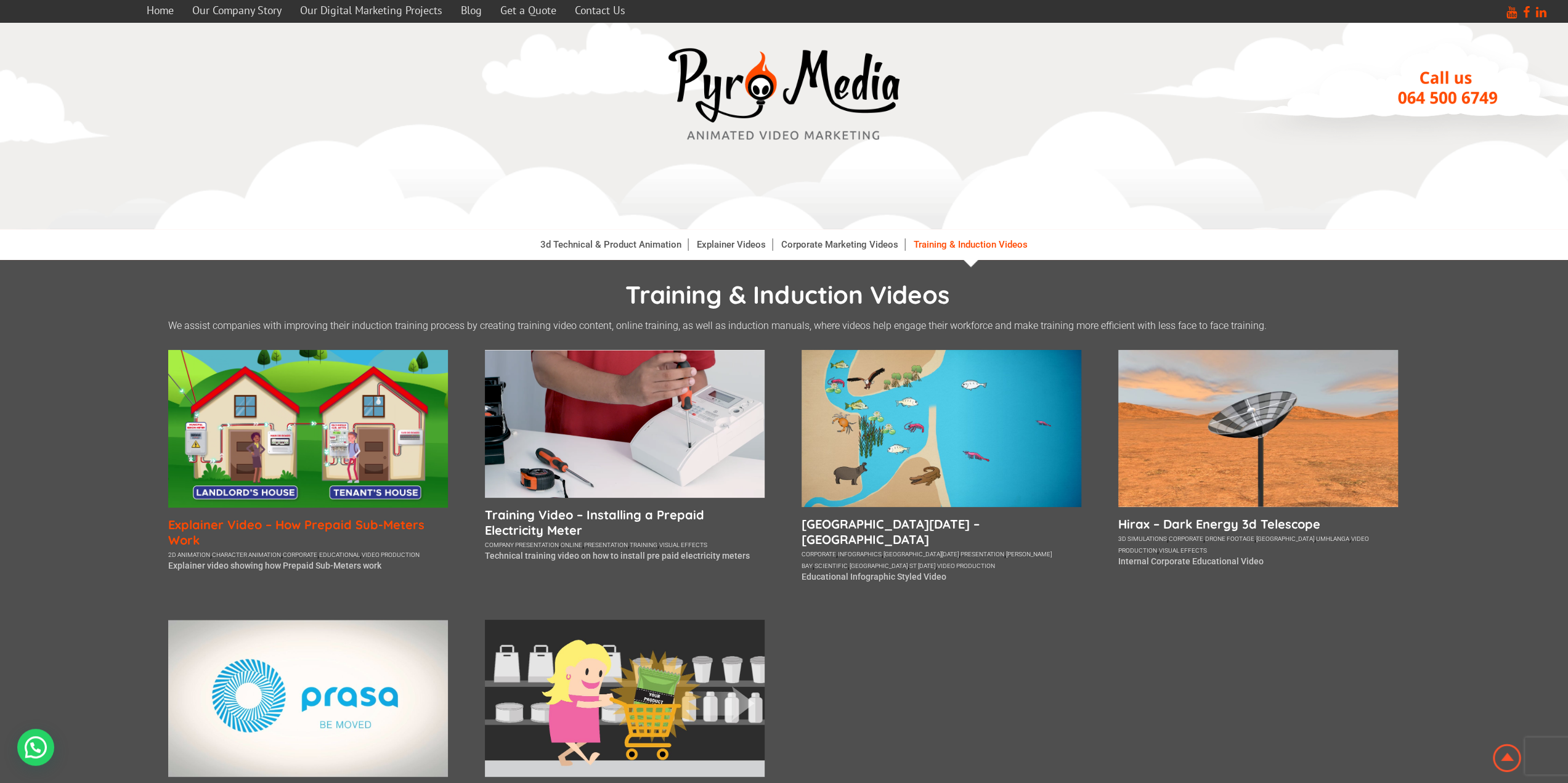
click at [334, 527] on h5 "Explainer Video – How Prepaid Sub-Meters Work" at bounding box center [308, 532] width 280 height 31
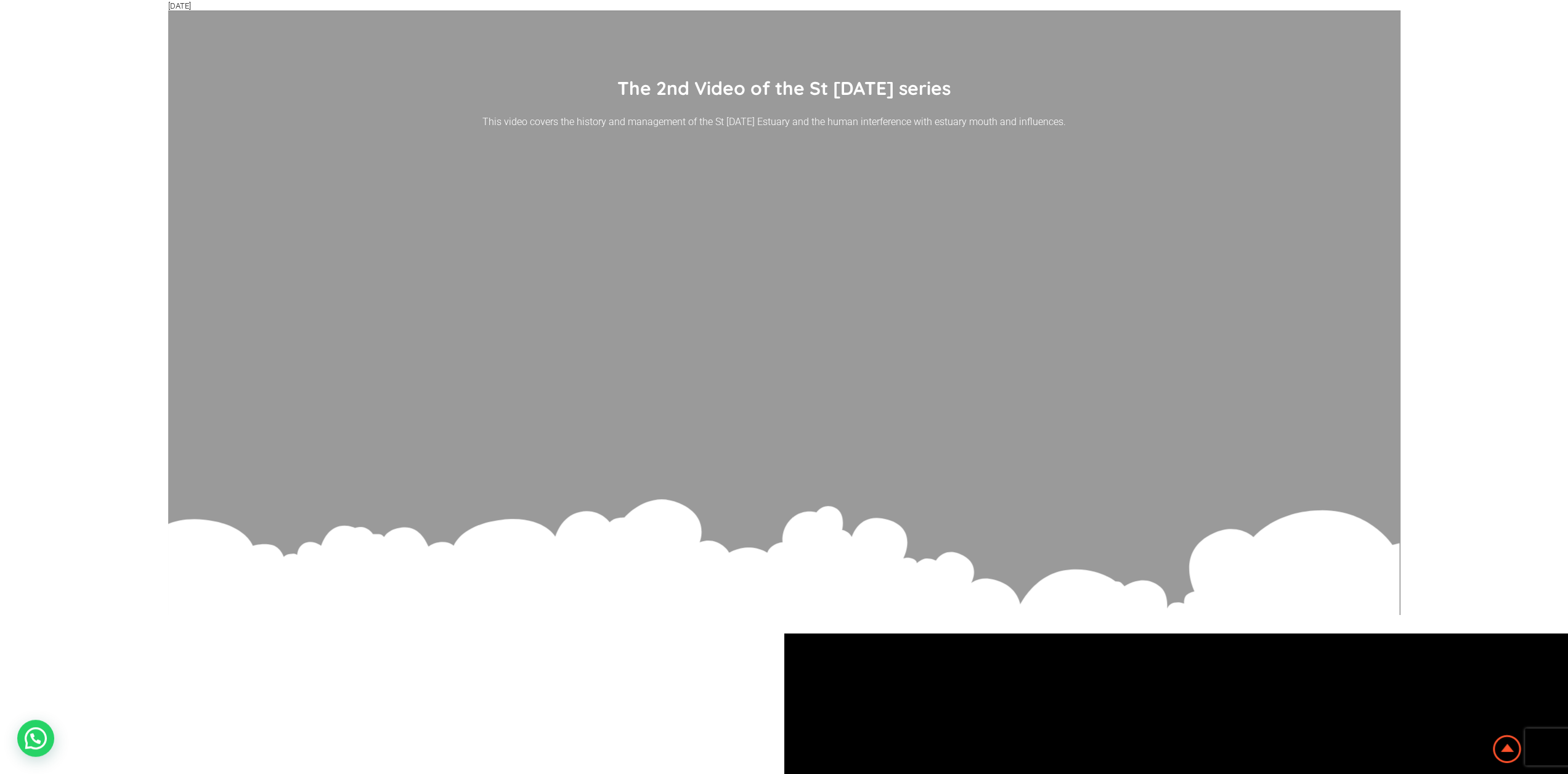
scroll to position [185, 0]
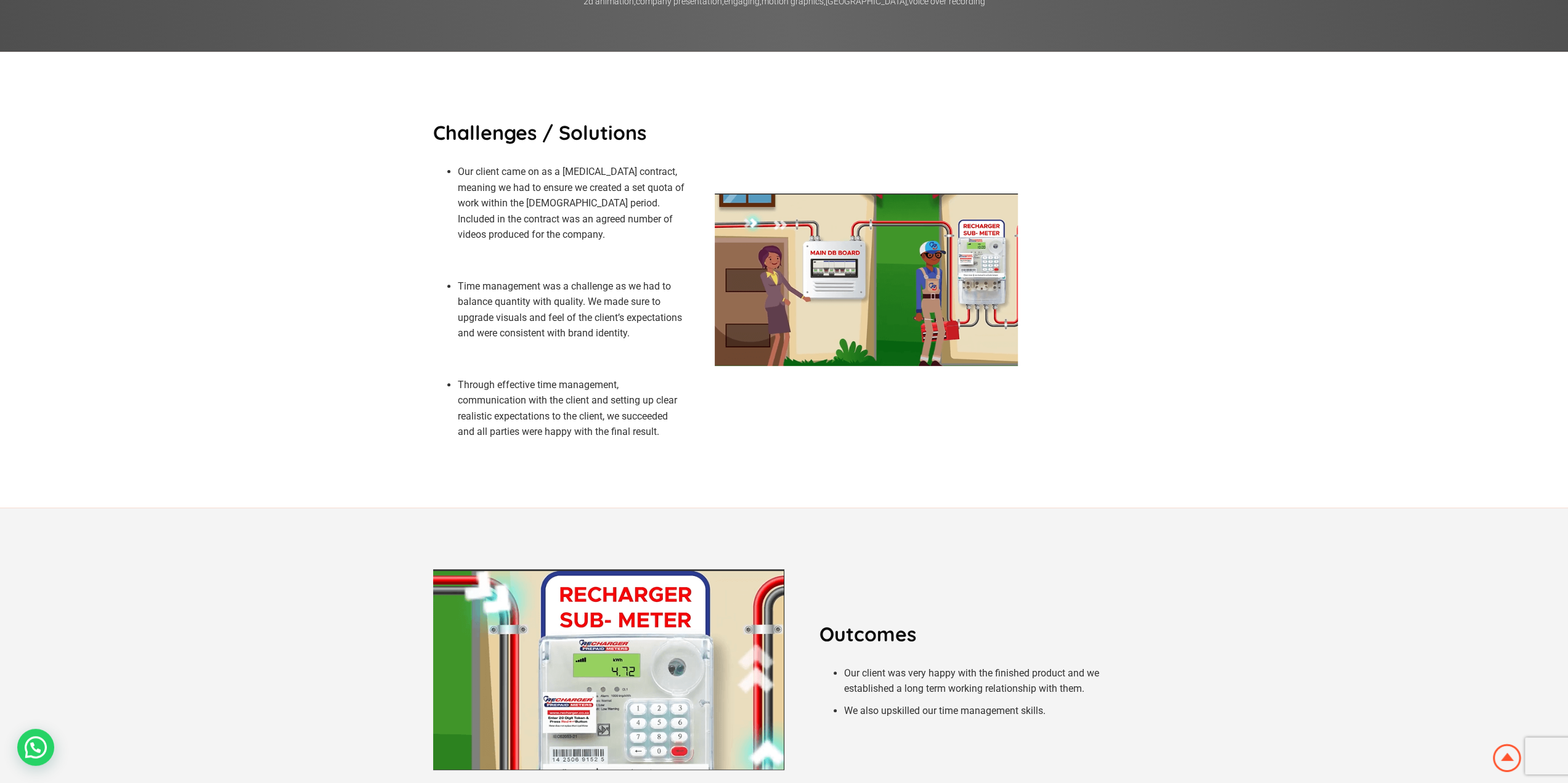
scroll to position [308, 0]
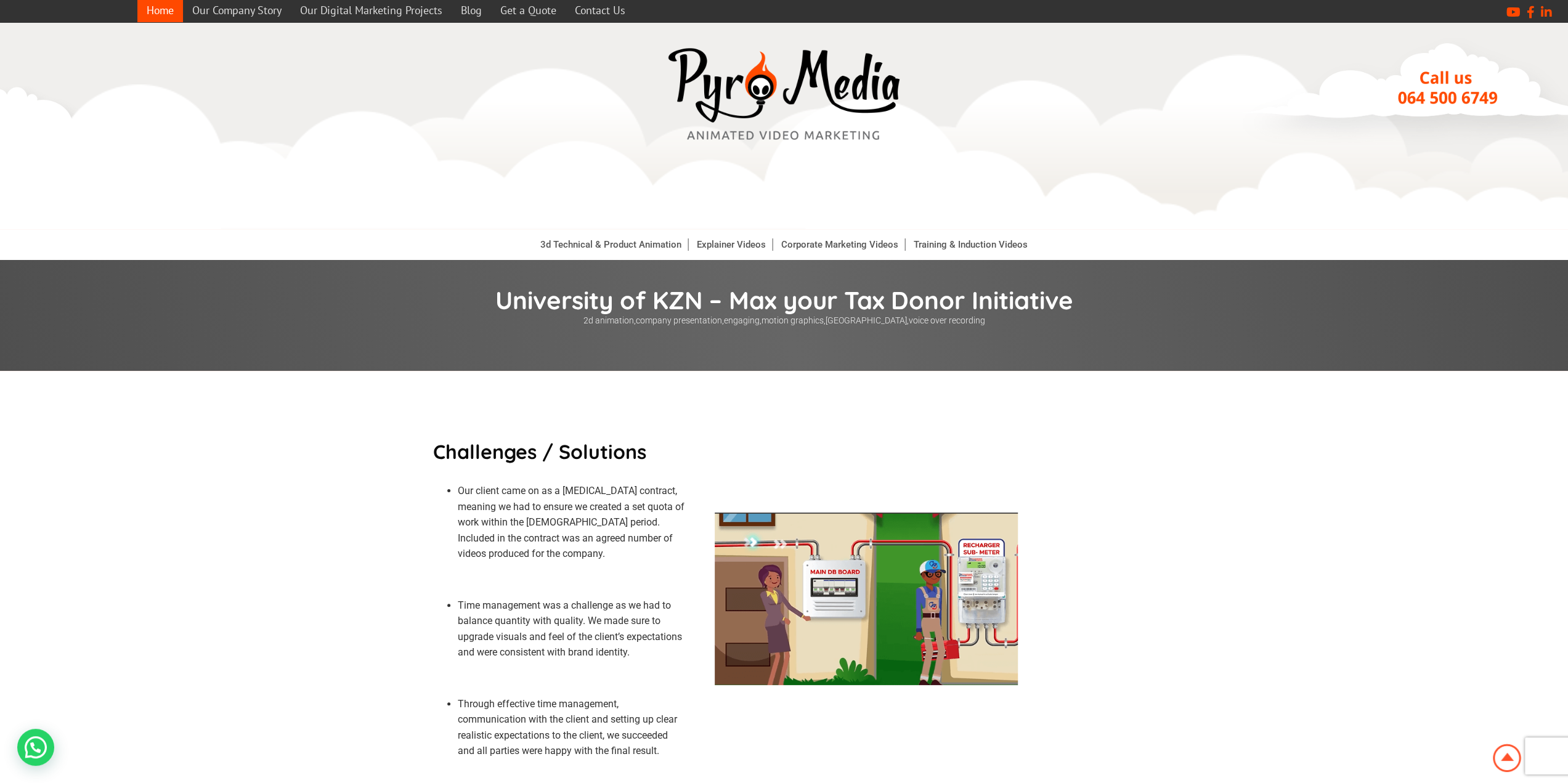
click at [158, 13] on link "Home" at bounding box center [160, 10] width 45 height 24
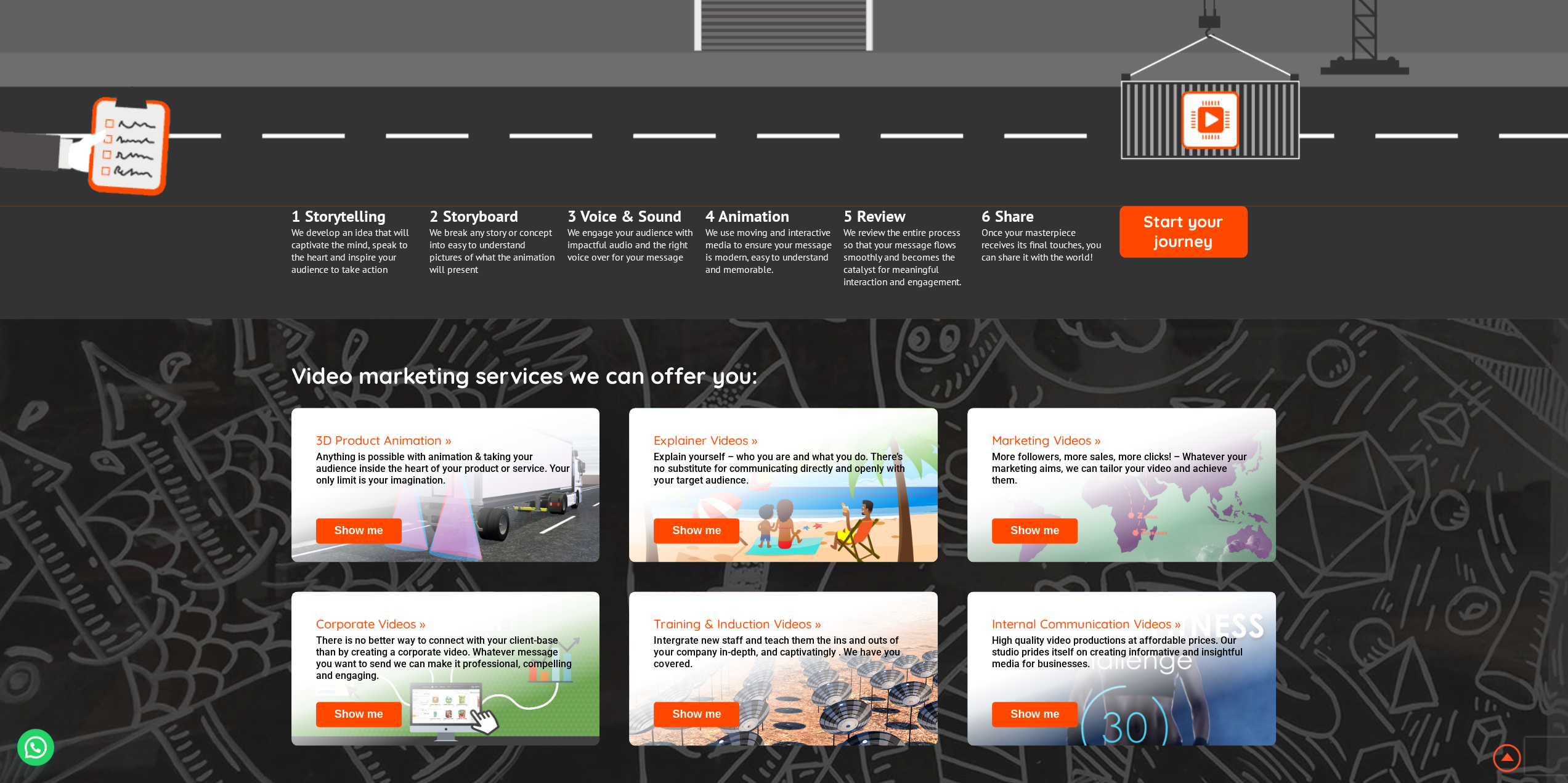
scroll to position [1418, 0]
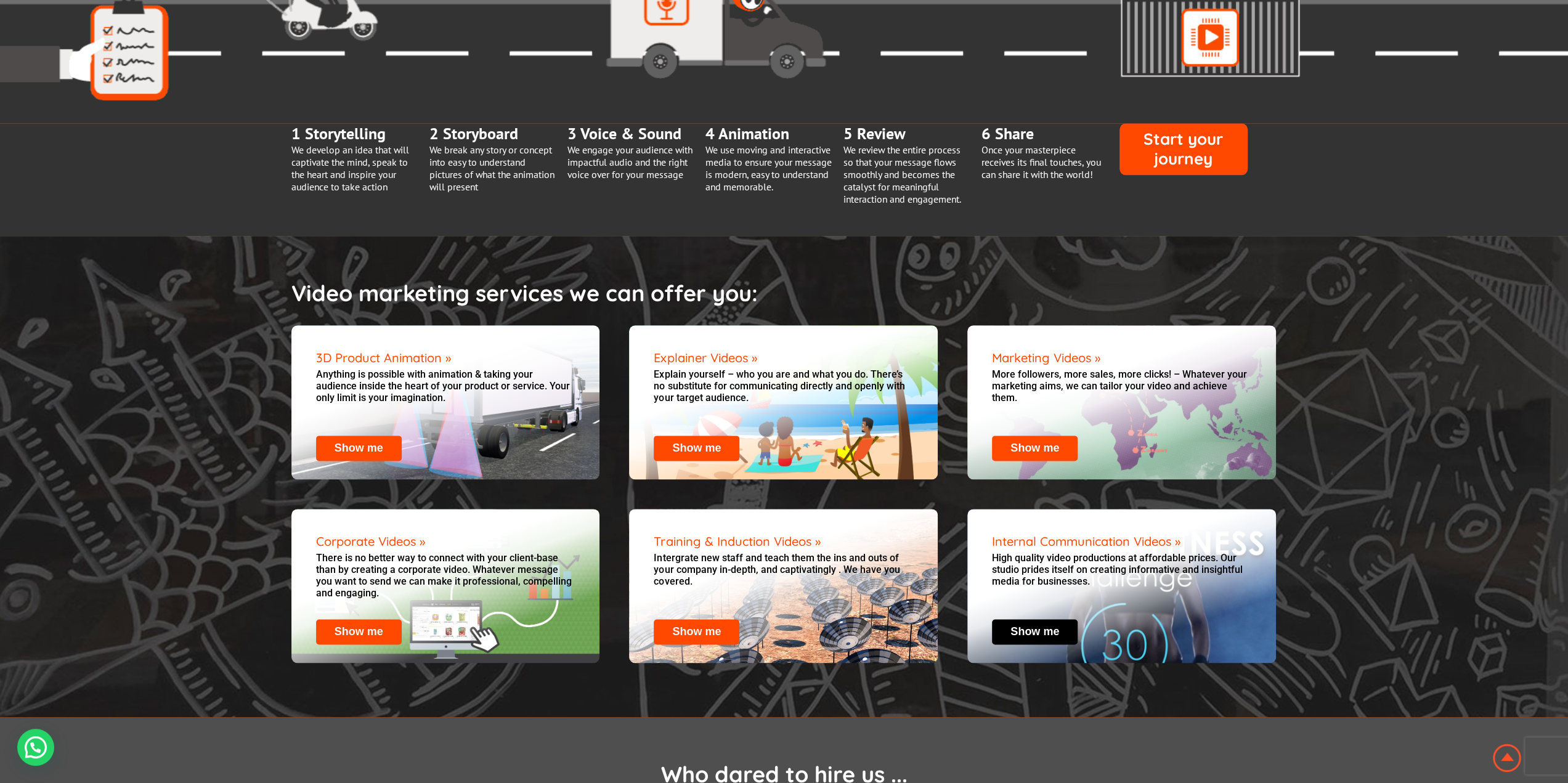
click at [1025, 629] on link "Show me" at bounding box center [1035, 632] width 49 height 12
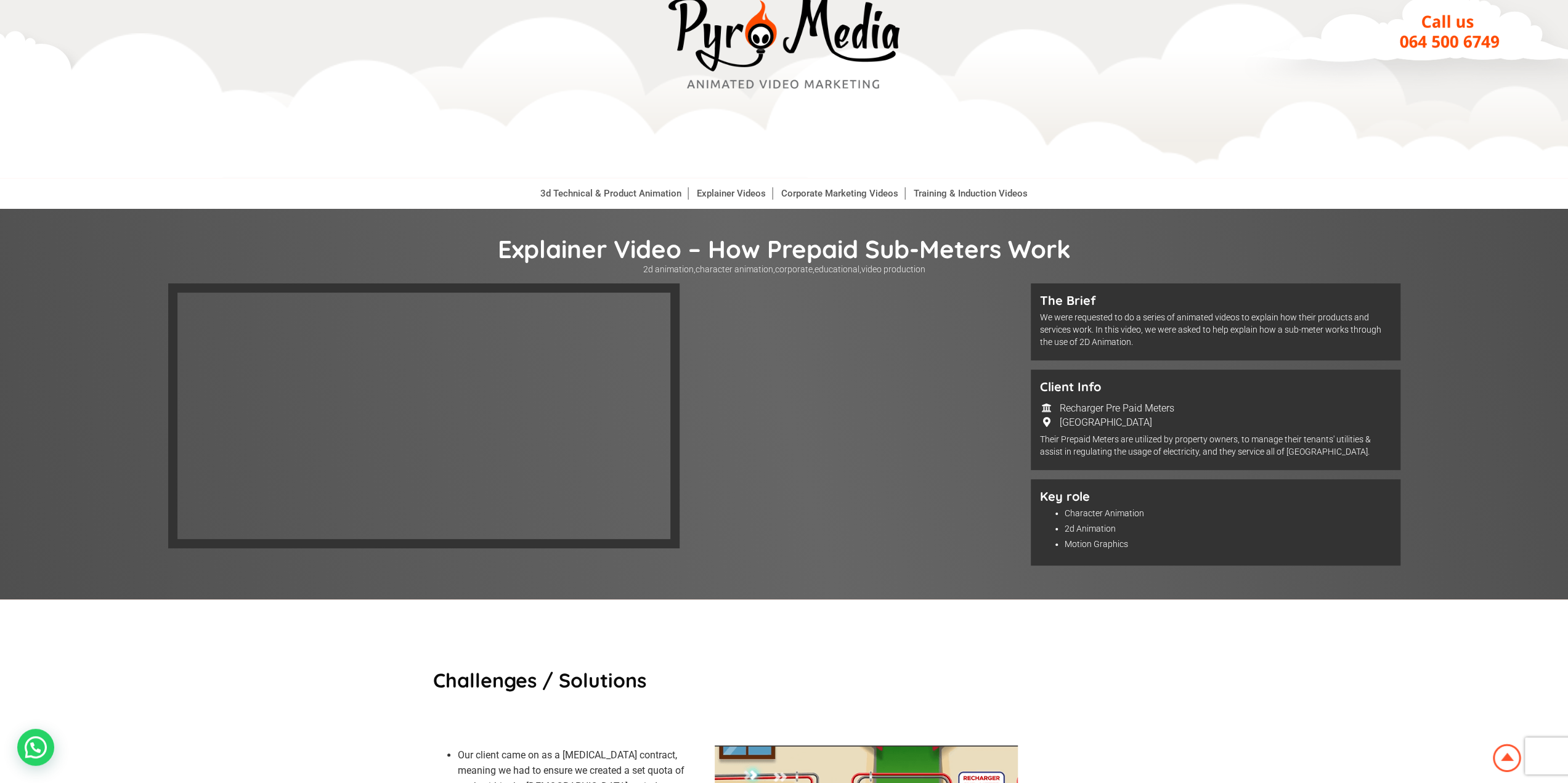
scroll to position [123, 0]
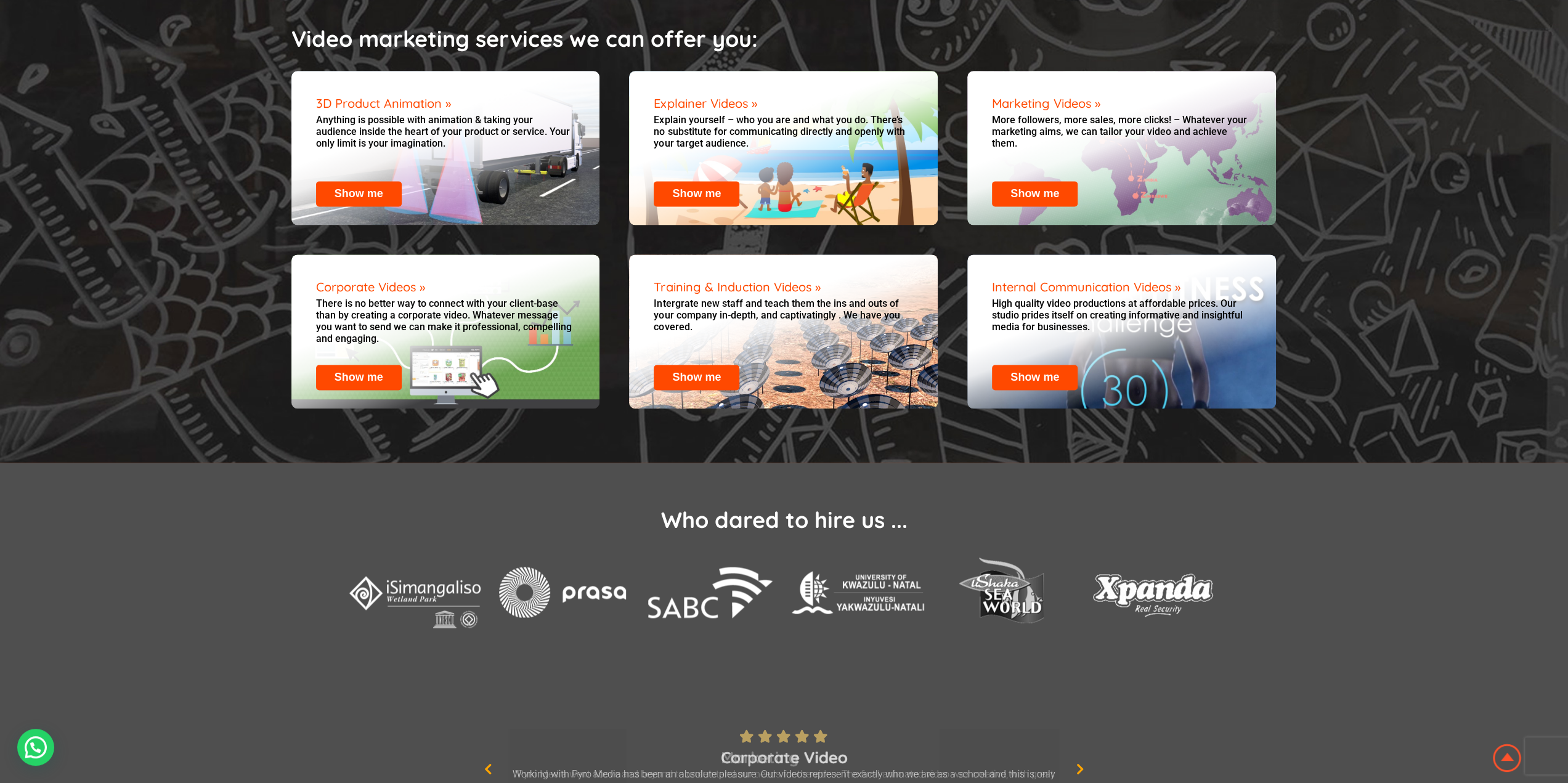
scroll to position [1666, 0]
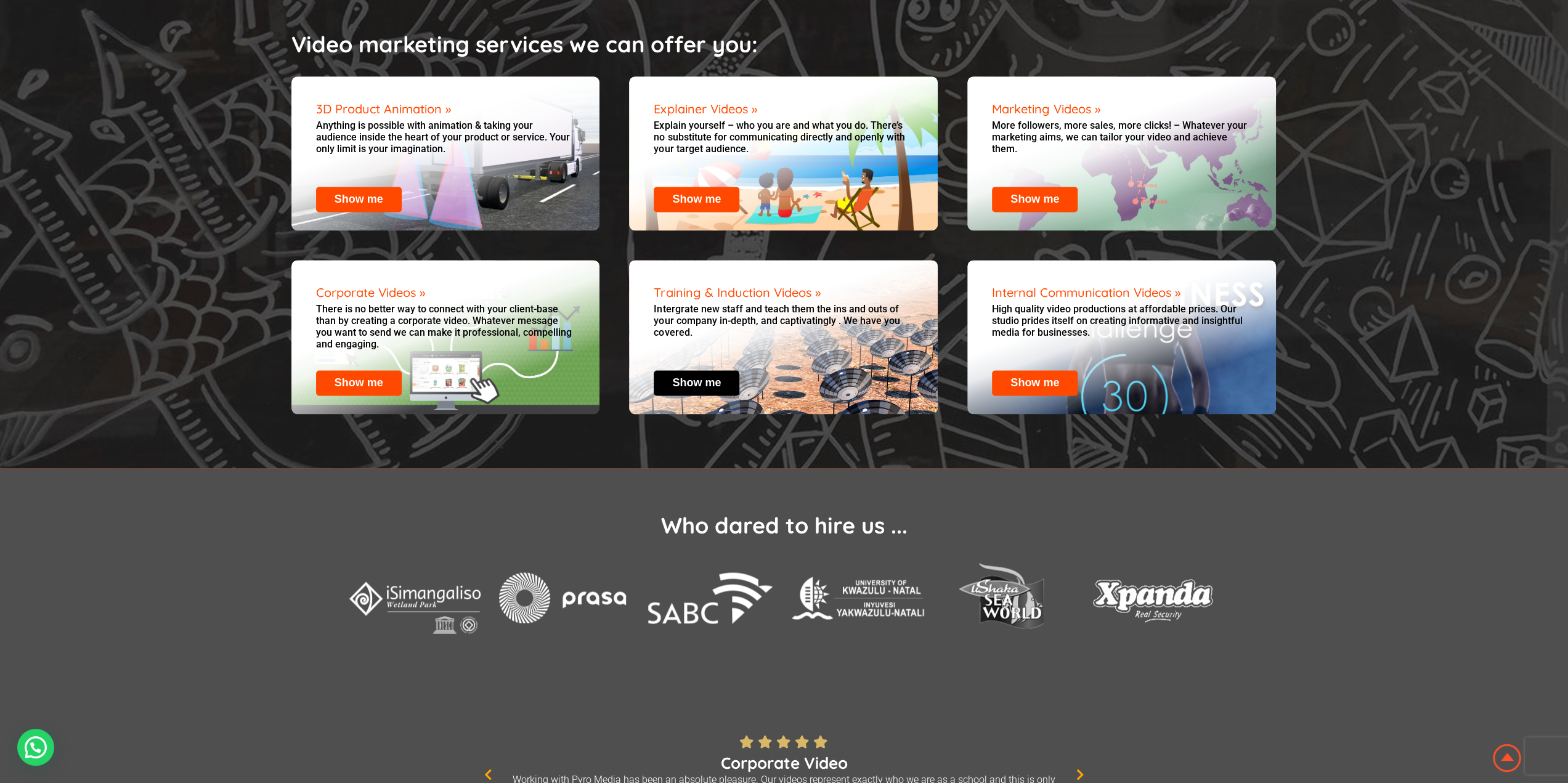
click at [689, 376] on link "Show me" at bounding box center [696, 383] width 49 height 12
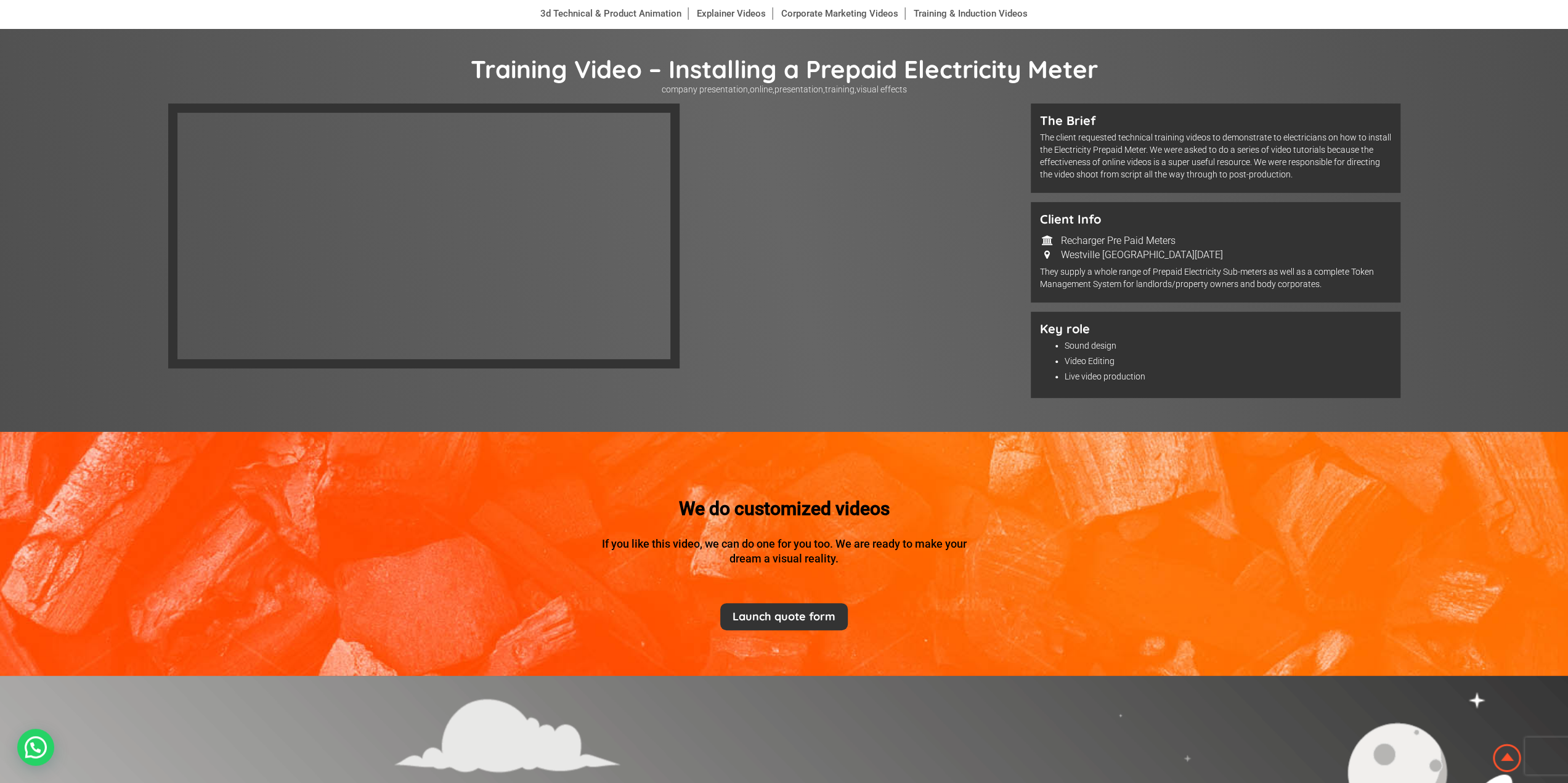
scroll to position [123, 0]
